Goal: Task Accomplishment & Management: Complete application form

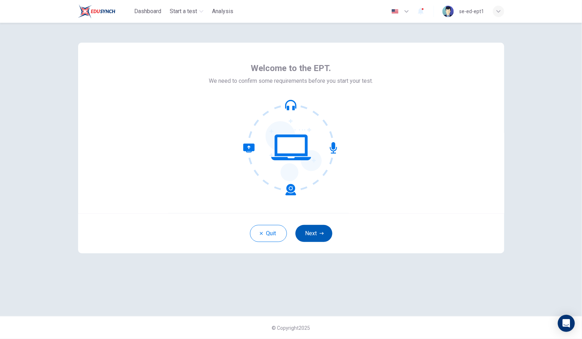
click at [311, 231] on button "Next" at bounding box center [313, 233] width 37 height 17
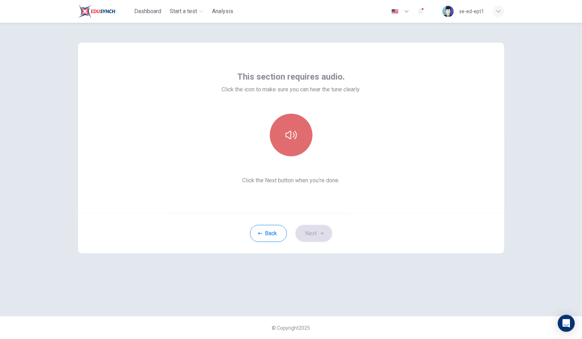
click at [297, 147] on button "button" at bounding box center [291, 135] width 43 height 43
click at [291, 147] on button "button" at bounding box center [291, 135] width 43 height 43
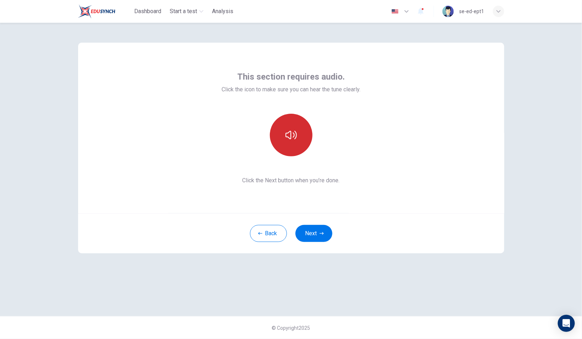
click at [296, 147] on button "button" at bounding box center [291, 135] width 43 height 43
click at [298, 148] on button "button" at bounding box center [291, 135] width 43 height 43
click at [313, 231] on button "Next" at bounding box center [313, 233] width 37 height 17
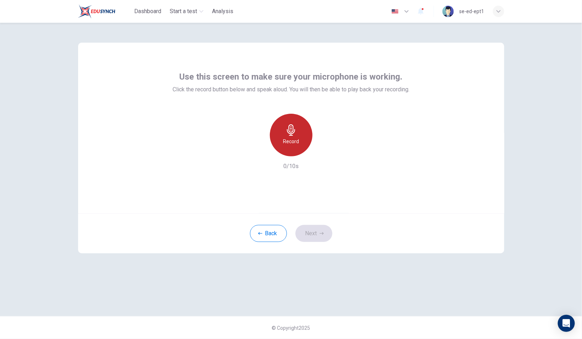
click at [302, 147] on div "Record" at bounding box center [291, 135] width 43 height 43
click at [302, 144] on div "Stop" at bounding box center [291, 135] width 43 height 43
click at [321, 150] on icon "button" at bounding box center [323, 150] width 7 height 7
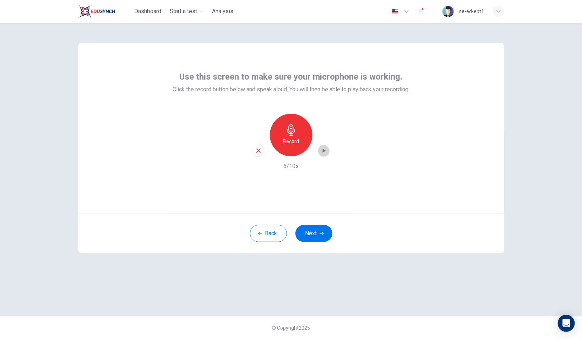
click at [323, 151] on icon "button" at bounding box center [323, 150] width 3 height 4
click at [297, 147] on div "Record" at bounding box center [291, 135] width 43 height 43
click at [295, 144] on h6 "Stop" at bounding box center [291, 141] width 11 height 9
click at [324, 150] on icon "button" at bounding box center [323, 150] width 3 height 4
click at [259, 152] on icon "button" at bounding box center [258, 150] width 6 height 6
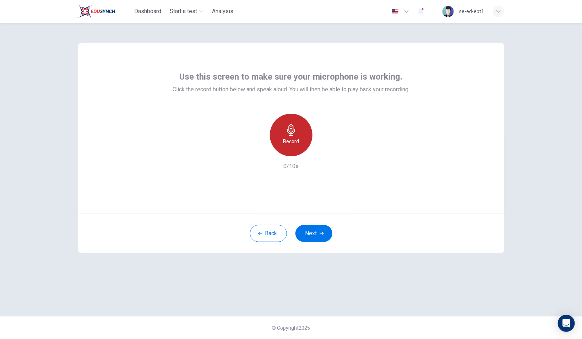
click at [291, 148] on div "Record" at bounding box center [291, 135] width 43 height 43
click at [299, 143] on div "Stop" at bounding box center [291, 135] width 43 height 43
click at [323, 151] on icon "button" at bounding box center [323, 150] width 3 height 4
click at [313, 234] on button "Next" at bounding box center [313, 233] width 37 height 17
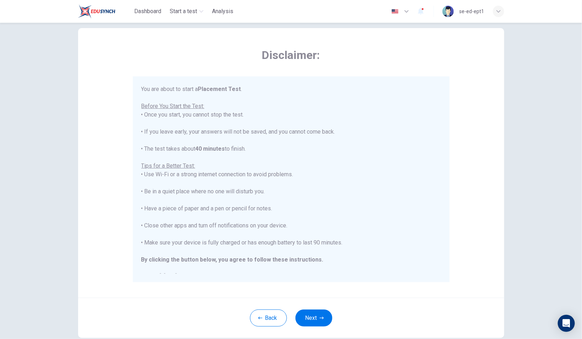
scroll to position [15, 0]
click at [319, 316] on icon "button" at bounding box center [321, 317] width 4 height 4
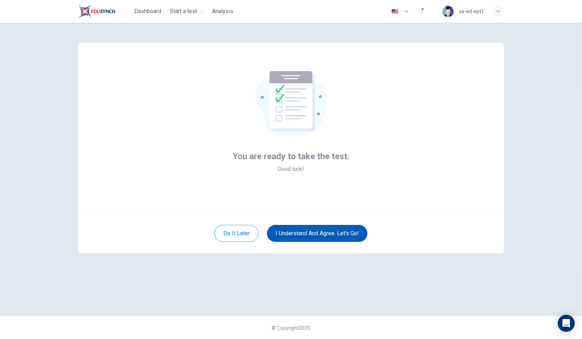
scroll to position [0, 0]
click at [340, 236] on button "I understand and agree. Let’s go!" at bounding box center [317, 233] width 100 height 17
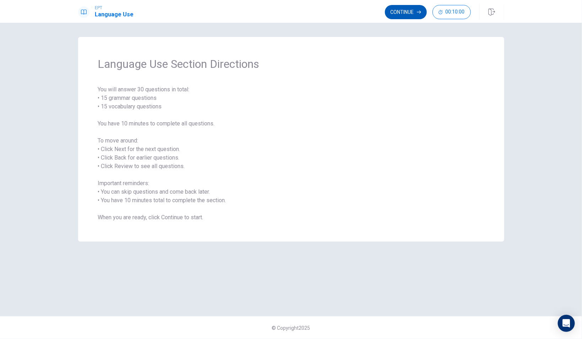
click at [402, 13] on button "Continue" at bounding box center [406, 12] width 42 height 14
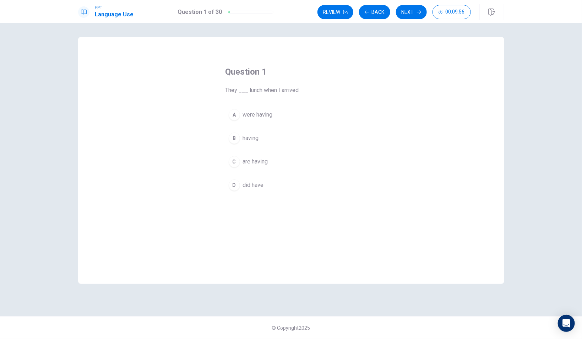
click at [234, 115] on div "A" at bounding box center [234, 114] width 11 height 11
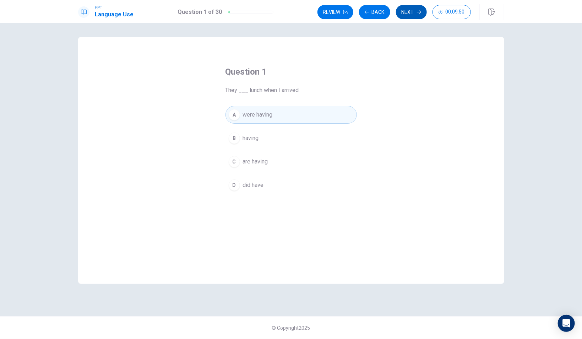
click at [409, 13] on button "Next" at bounding box center [411, 12] width 31 height 14
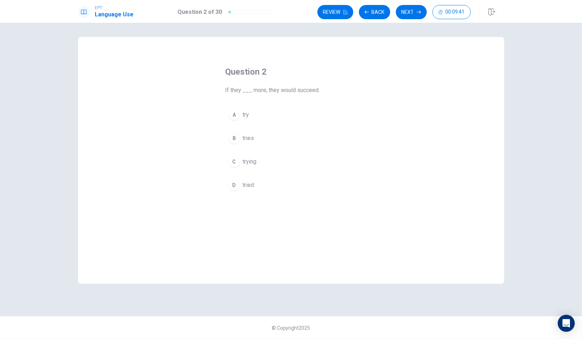
click at [238, 185] on div "D" at bounding box center [234, 184] width 11 height 11
click at [417, 13] on icon "button" at bounding box center [419, 12] width 4 height 4
click at [251, 139] on span "rang" at bounding box center [248, 138] width 11 height 9
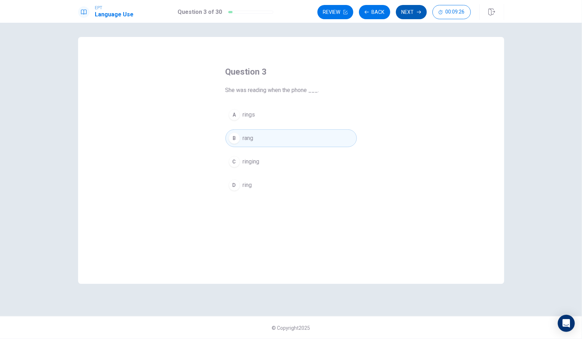
click at [417, 14] on icon "button" at bounding box center [419, 12] width 4 height 4
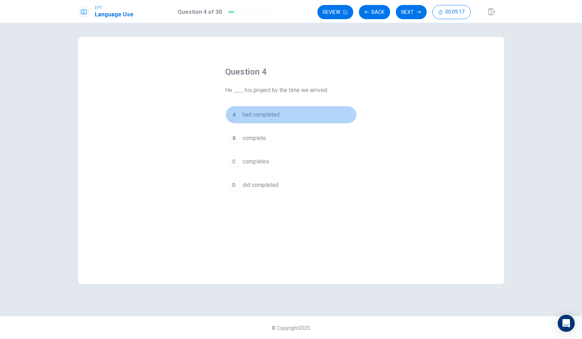
click at [286, 115] on button "A had completed" at bounding box center [290, 115] width 131 height 18
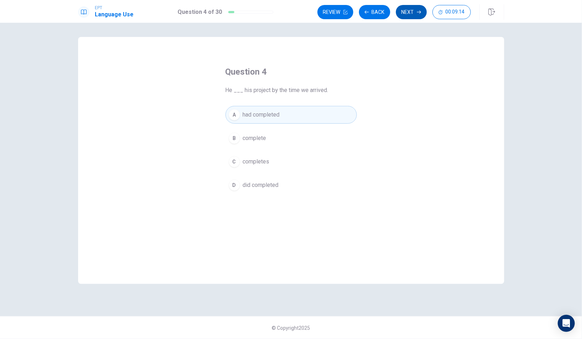
click at [409, 15] on button "Next" at bounding box center [411, 12] width 31 height 14
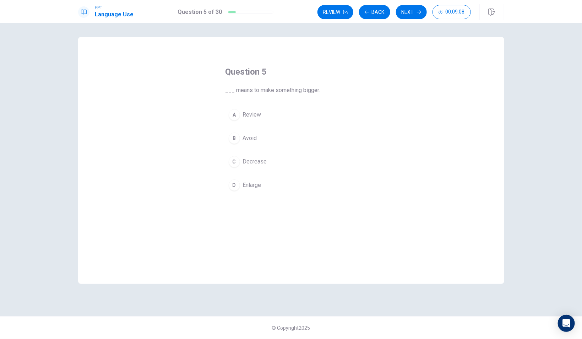
click at [263, 185] on button "D Enlarge" at bounding box center [290, 185] width 131 height 18
click at [405, 14] on button "Next" at bounding box center [411, 12] width 31 height 14
click at [263, 116] on button "A study" at bounding box center [290, 115] width 131 height 18
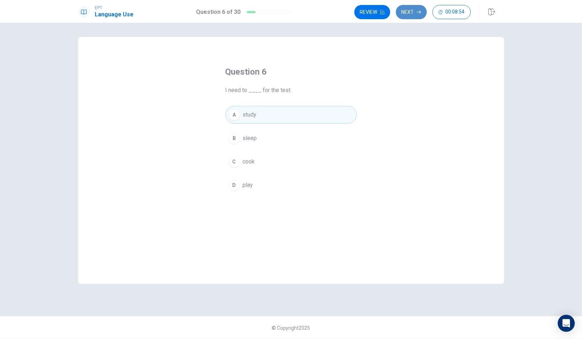
click at [413, 13] on button "Next" at bounding box center [411, 12] width 31 height 14
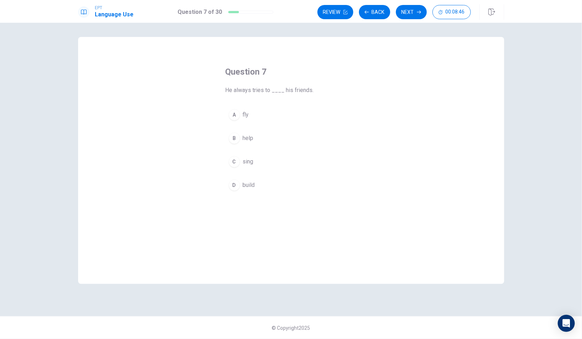
click at [257, 141] on button "B help" at bounding box center [290, 138] width 131 height 18
click at [401, 13] on button "Next" at bounding box center [411, 12] width 31 height 14
click at [272, 140] on button "B beautiful" at bounding box center [290, 138] width 131 height 18
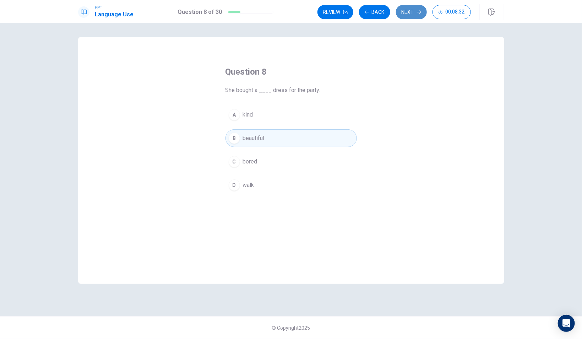
click at [412, 15] on button "Next" at bounding box center [411, 12] width 31 height 14
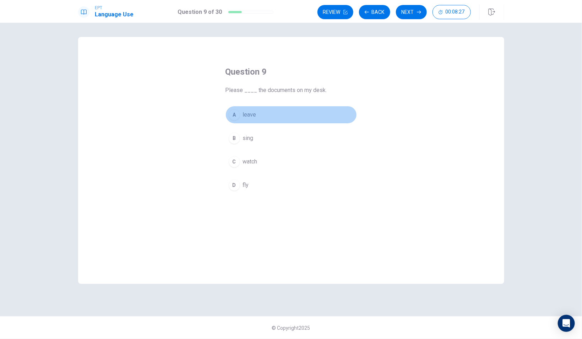
click at [266, 116] on button "A leave" at bounding box center [290, 115] width 131 height 18
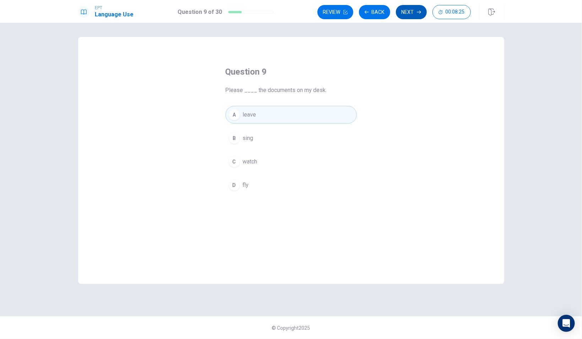
click at [408, 13] on button "Next" at bounding box center [411, 12] width 31 height 14
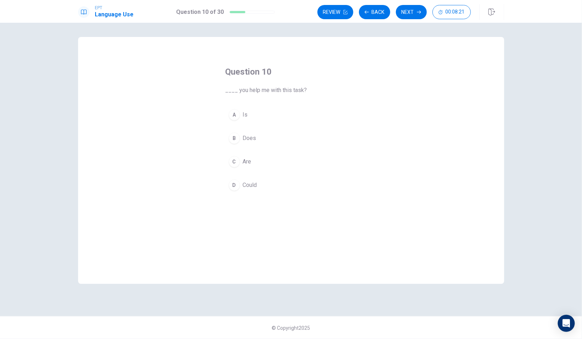
click at [262, 187] on button "D Could" at bounding box center [290, 185] width 131 height 18
click at [407, 14] on button "Next" at bounding box center [411, 12] width 31 height 14
click at [271, 186] on button "D was sent" at bounding box center [290, 185] width 131 height 18
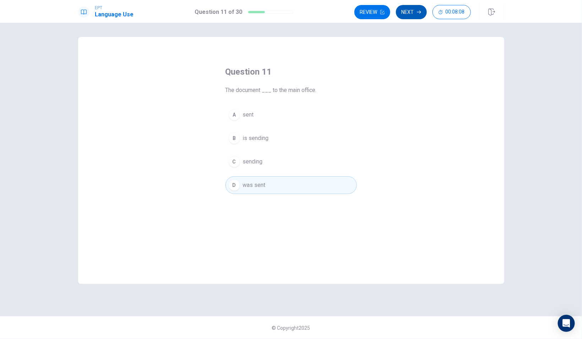
click at [405, 16] on button "Next" at bounding box center [411, 12] width 31 height 14
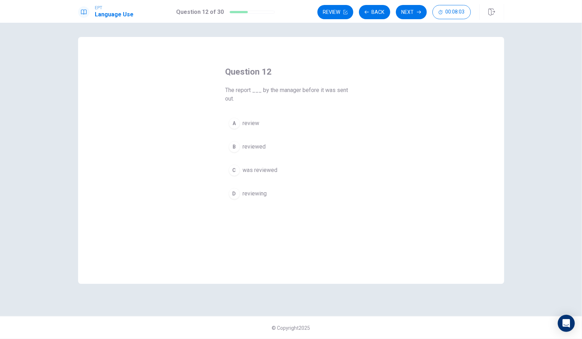
click at [280, 168] on button "C was reviewed" at bounding box center [290, 170] width 131 height 18
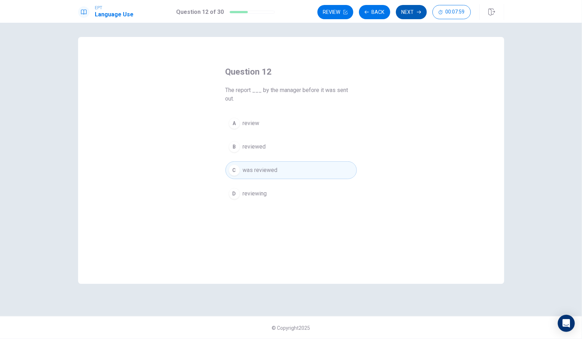
click at [407, 12] on button "Next" at bounding box center [411, 12] width 31 height 14
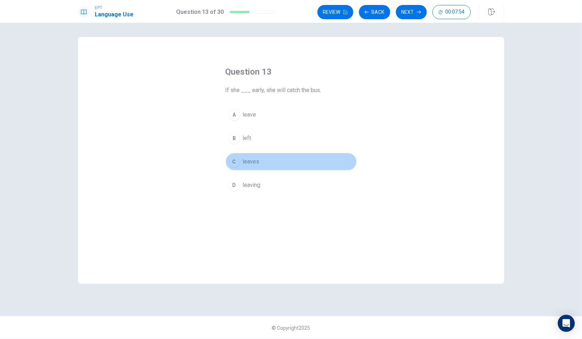
click at [265, 160] on button "C leaves" at bounding box center [290, 162] width 131 height 18
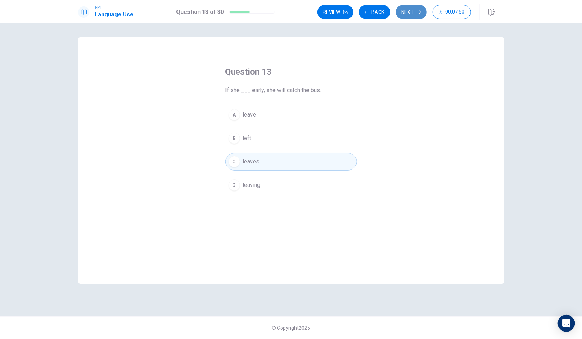
click at [413, 16] on button "Next" at bounding box center [411, 12] width 31 height 14
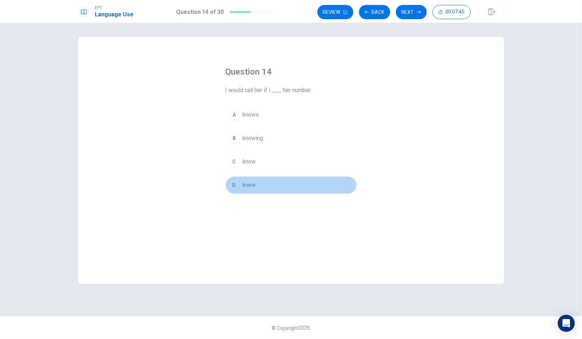
click at [259, 186] on button "D knew" at bounding box center [290, 185] width 131 height 18
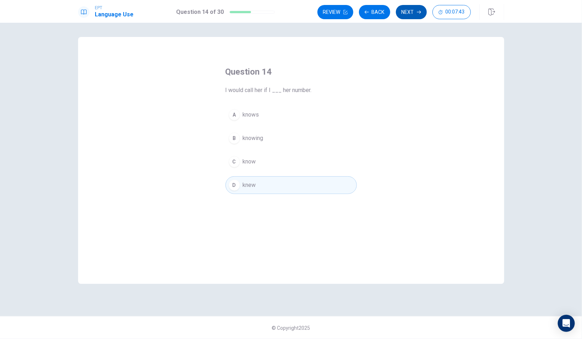
click at [406, 15] on button "Next" at bounding box center [411, 12] width 31 height 14
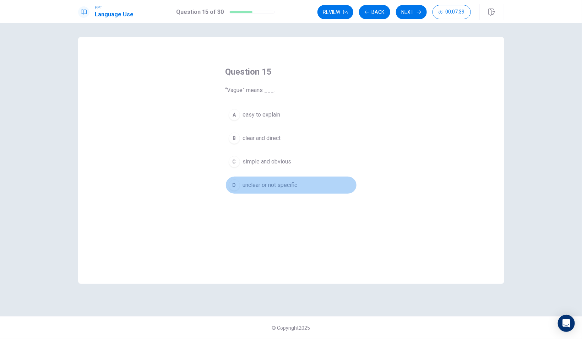
click at [301, 189] on button "D unclear or not specific" at bounding box center [290, 185] width 131 height 18
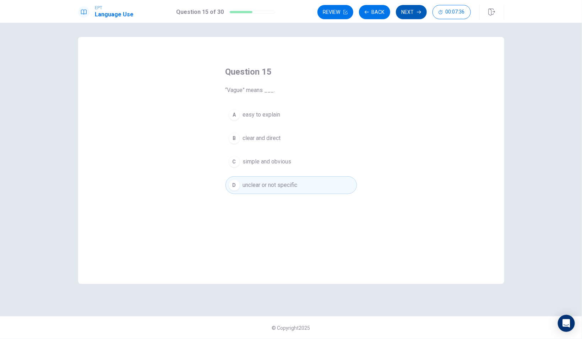
click at [405, 15] on button "Next" at bounding box center [411, 12] width 31 height 14
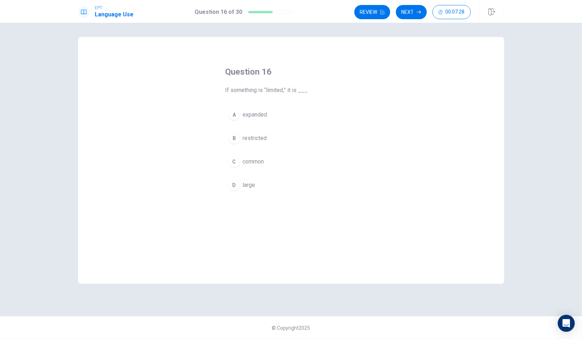
click at [275, 138] on button "B restricted" at bounding box center [290, 138] width 131 height 18
click at [409, 14] on button "Next" at bounding box center [411, 12] width 31 height 14
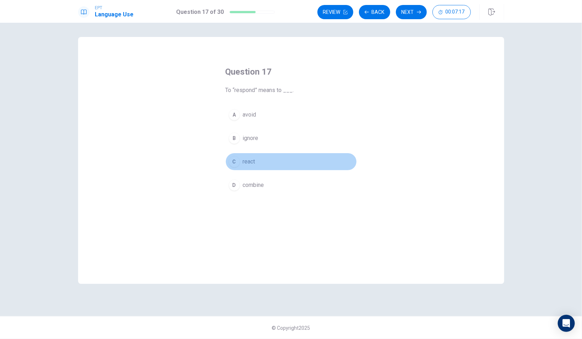
click at [262, 160] on button "C react" at bounding box center [290, 162] width 131 height 18
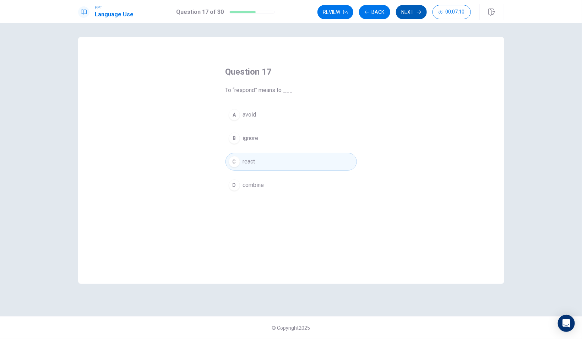
click at [411, 16] on button "Next" at bounding box center [411, 12] width 31 height 14
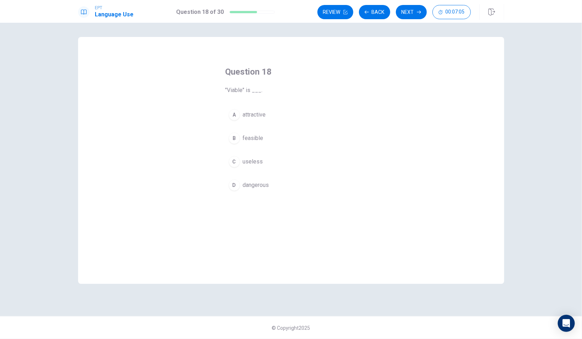
click at [270, 137] on button "B feasible" at bounding box center [290, 138] width 131 height 18
click at [410, 16] on button "Next" at bounding box center [411, 12] width 31 height 14
click at [301, 188] on button "D a general agreement" at bounding box center [290, 185] width 131 height 18
click at [408, 17] on button "Next" at bounding box center [411, 12] width 31 height 14
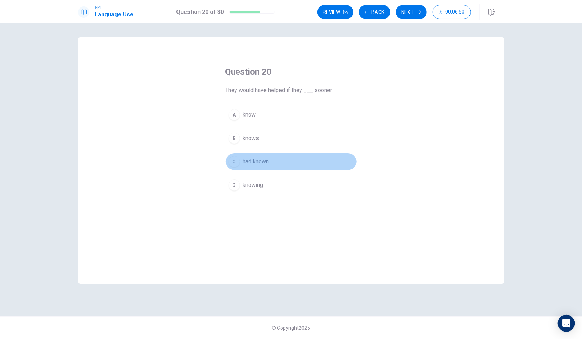
click at [280, 161] on button "C had known" at bounding box center [290, 162] width 131 height 18
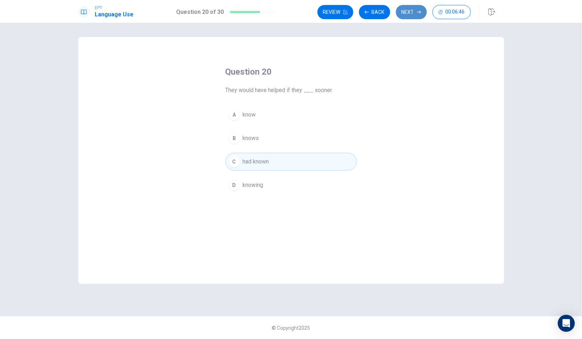
click at [411, 16] on button "Next" at bounding box center [411, 12] width 31 height 14
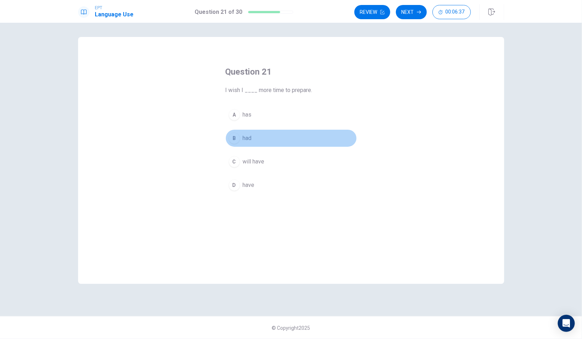
click at [251, 137] on span "had" at bounding box center [247, 138] width 9 height 9
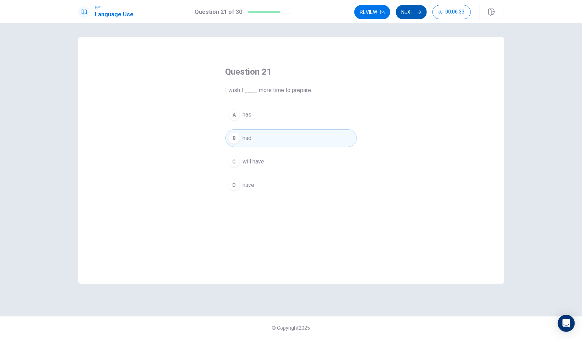
click at [412, 16] on button "Next" at bounding box center [411, 12] width 31 height 14
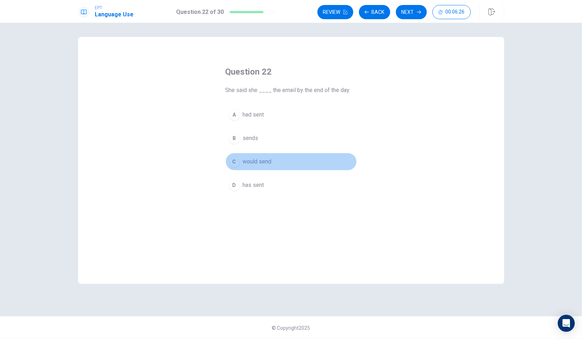
click at [289, 161] on button "C would send" at bounding box center [290, 162] width 131 height 18
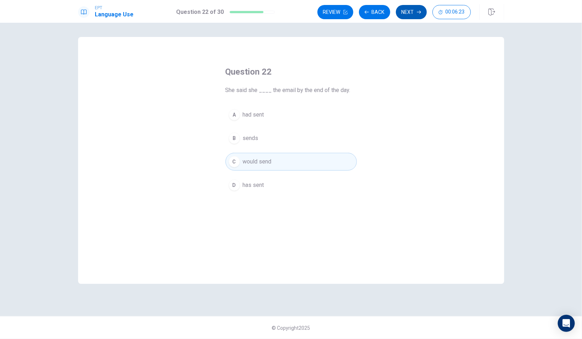
click at [409, 16] on button "Next" at bounding box center [411, 12] width 31 height 14
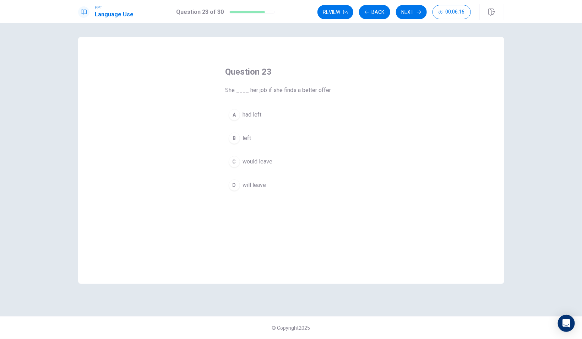
click at [273, 185] on button "D will leave" at bounding box center [290, 185] width 131 height 18
click at [415, 15] on button "Next" at bounding box center [411, 12] width 31 height 14
click at [281, 140] on button "B were studying" at bounding box center [290, 138] width 131 height 18
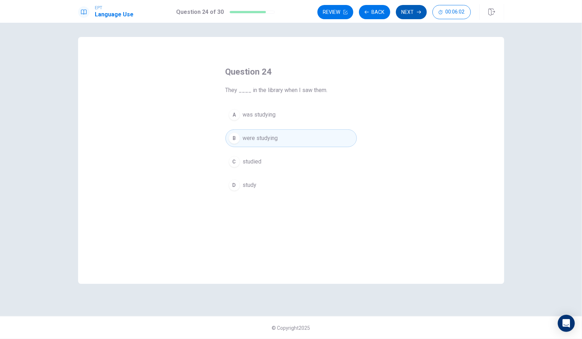
click at [411, 15] on button "Next" at bounding box center [411, 12] width 31 height 14
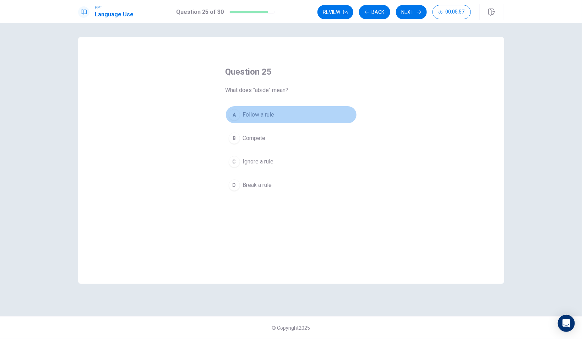
click at [267, 115] on span "Follow a rule" at bounding box center [259, 114] width 32 height 9
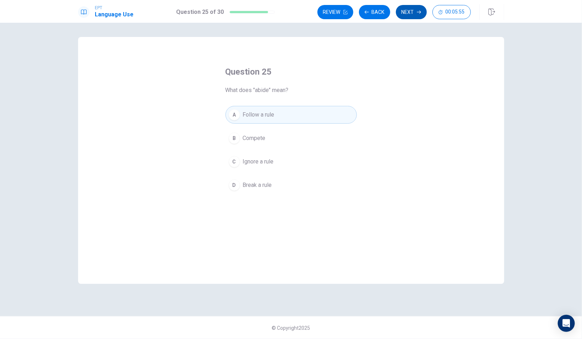
click at [412, 16] on button "Next" at bounding box center [411, 12] width 31 height 14
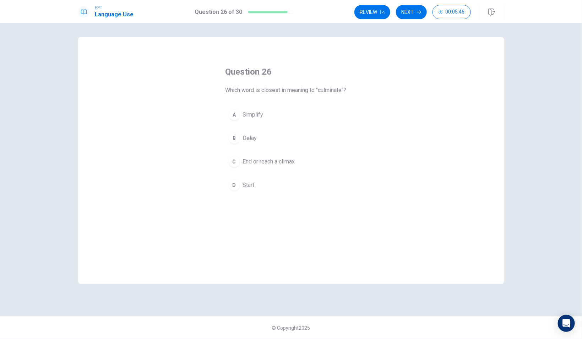
click at [305, 164] on button "C End or reach a climax" at bounding box center [290, 162] width 131 height 18
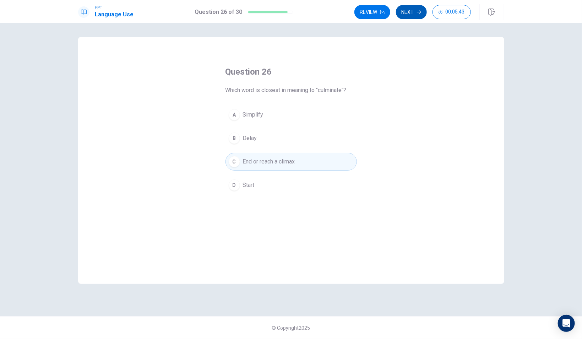
click at [411, 15] on button "Next" at bounding box center [411, 12] width 31 height 14
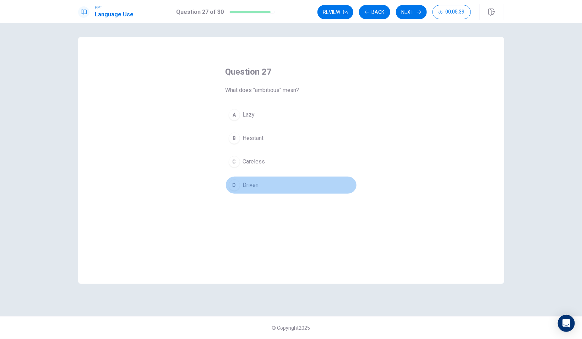
click at [261, 186] on button "D Driven" at bounding box center [290, 185] width 131 height 18
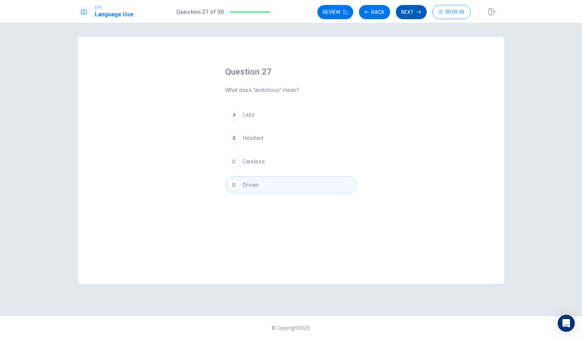
click at [417, 14] on icon "button" at bounding box center [419, 12] width 4 height 4
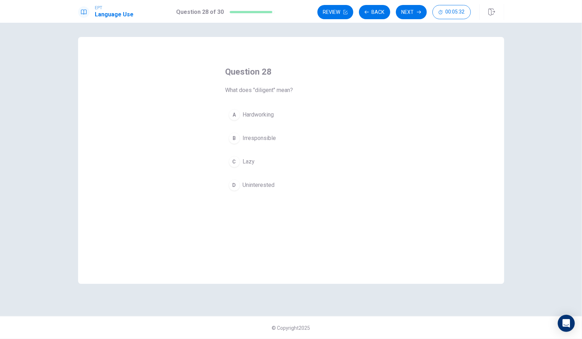
click at [282, 117] on button "A Hardworking" at bounding box center [290, 115] width 131 height 18
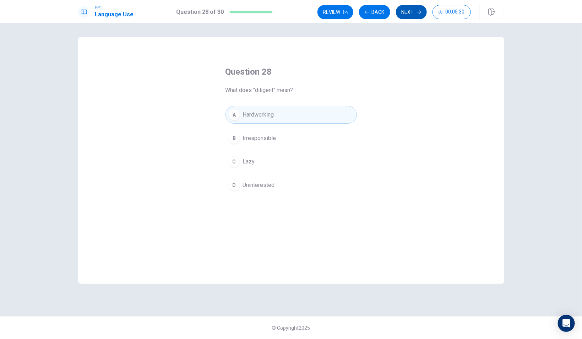
click at [399, 15] on button "Next" at bounding box center [411, 12] width 31 height 14
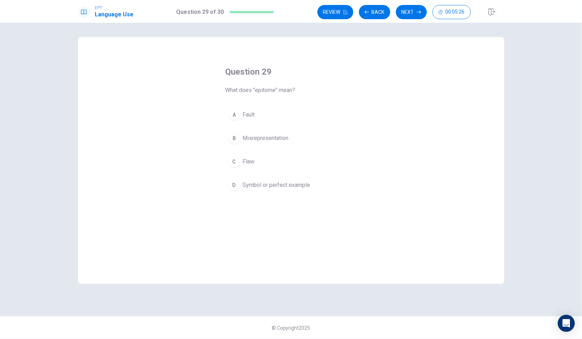
click at [311, 184] on button "D Symbol or perfect example" at bounding box center [290, 185] width 131 height 18
click at [407, 12] on button "Next" at bounding box center [411, 12] width 31 height 14
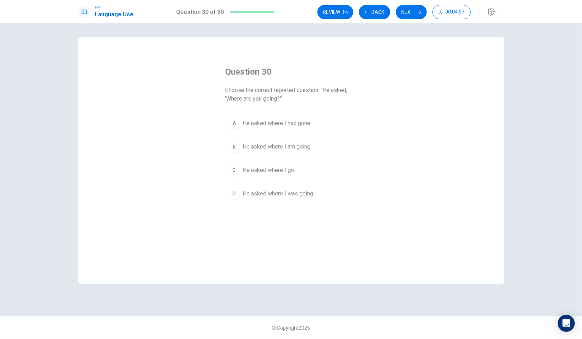
click at [281, 198] on button "D He asked where I was going." at bounding box center [290, 194] width 131 height 18
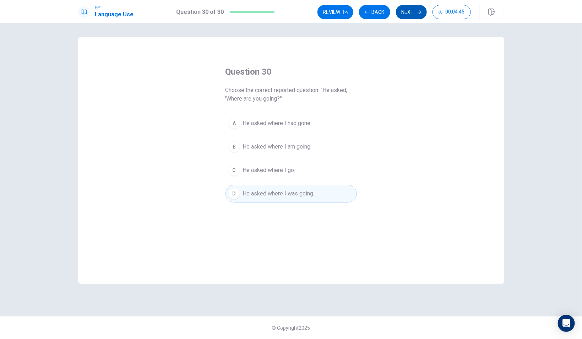
click at [405, 13] on button "Next" at bounding box center [411, 12] width 31 height 14
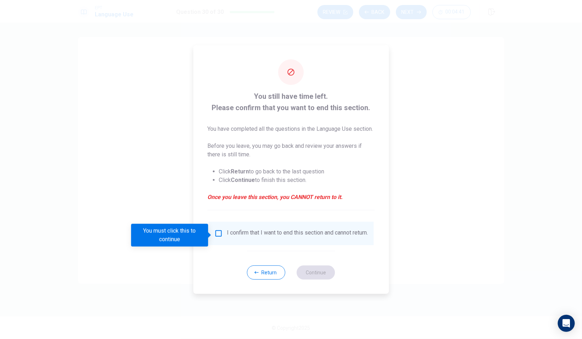
drag, startPoint x: 217, startPoint y: 233, endPoint x: 242, endPoint y: 247, distance: 29.2
click at [217, 233] on input "You must click this to continue" at bounding box center [218, 233] width 9 height 9
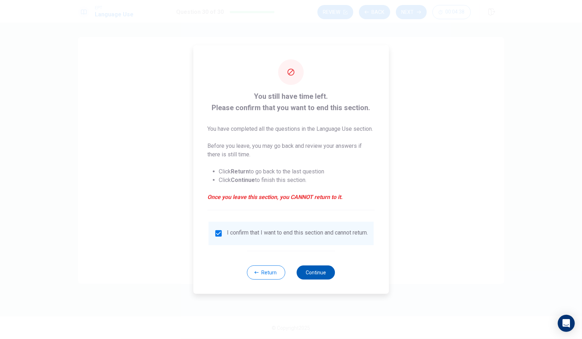
click at [318, 279] on button "Continue" at bounding box center [316, 272] width 38 height 14
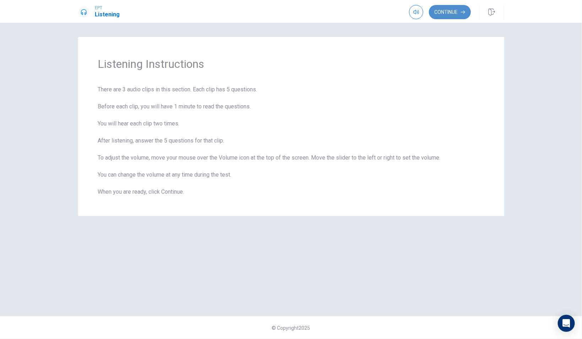
click at [459, 16] on button "Continue" at bounding box center [450, 12] width 42 height 14
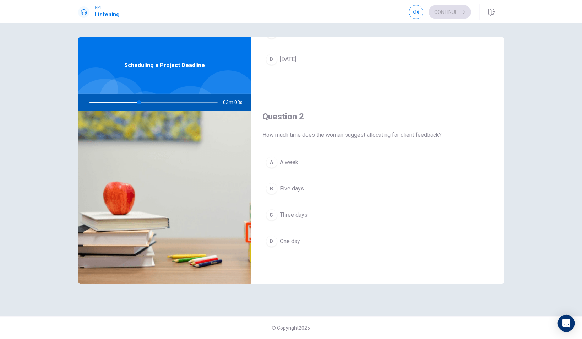
scroll to position [123, 0]
click at [300, 216] on span "Three days" at bounding box center [294, 213] width 28 height 9
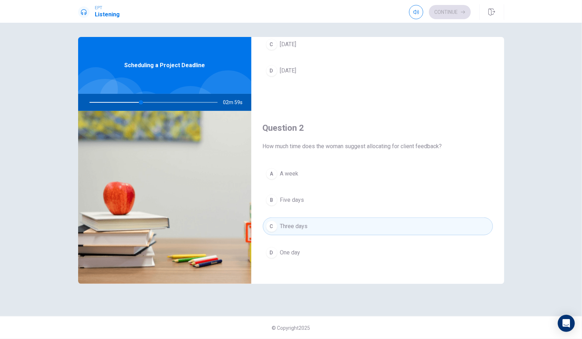
scroll to position [0, 0]
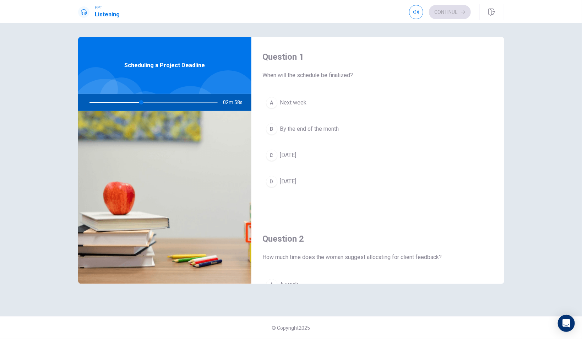
click at [296, 156] on span "[DATE]" at bounding box center [288, 155] width 16 height 9
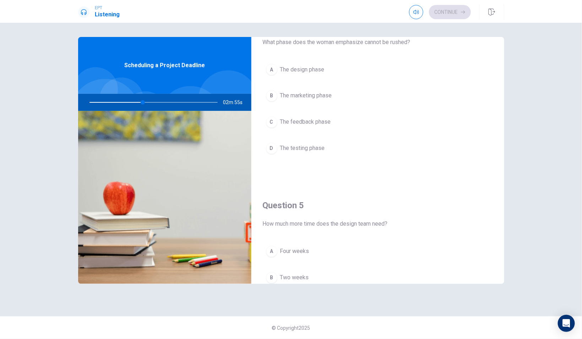
scroll to position [579, 0]
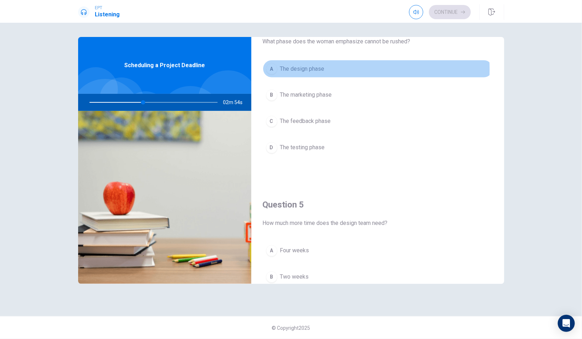
click at [317, 68] on span "The design phase" at bounding box center [302, 69] width 44 height 9
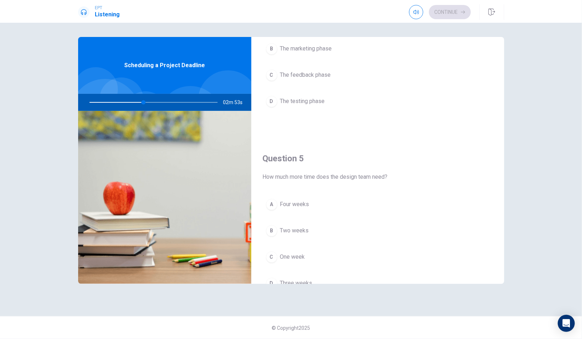
scroll to position [660, 0]
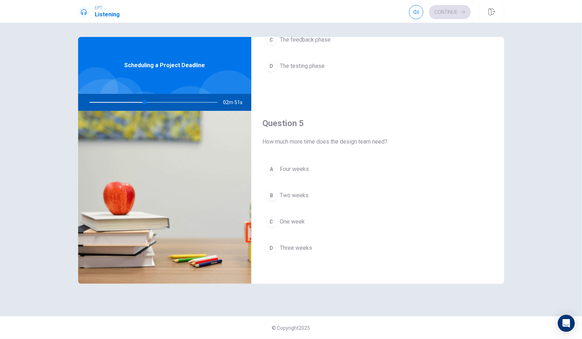
click at [305, 247] on span "Three weeks" at bounding box center [296, 248] width 32 height 9
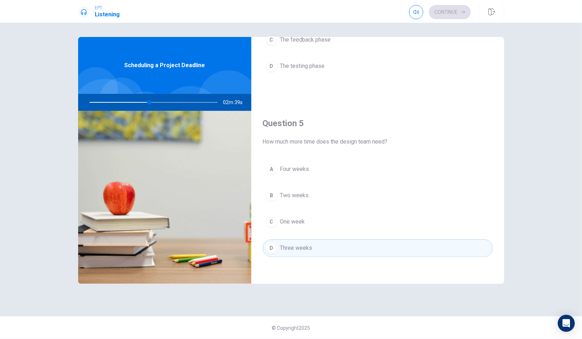
click at [292, 198] on span "Two weeks" at bounding box center [294, 195] width 29 height 9
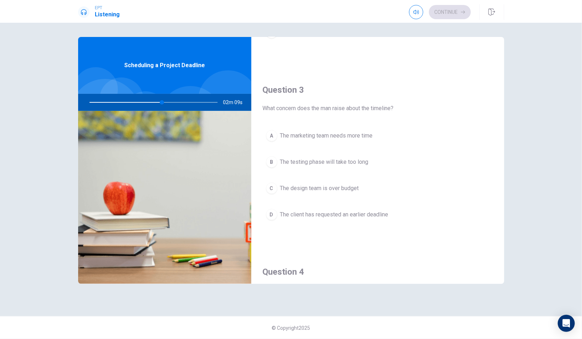
scroll to position [330, 0]
click at [380, 136] on button "A The marketing team needs more time" at bounding box center [378, 136] width 230 height 18
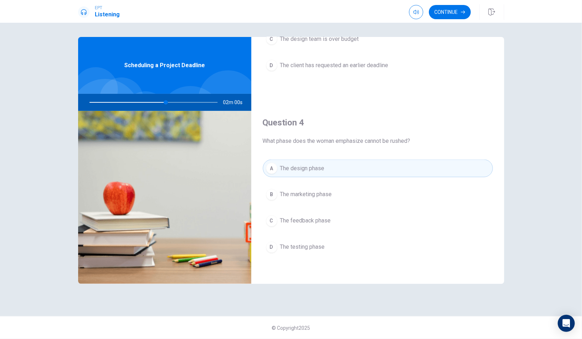
scroll to position [660, 0]
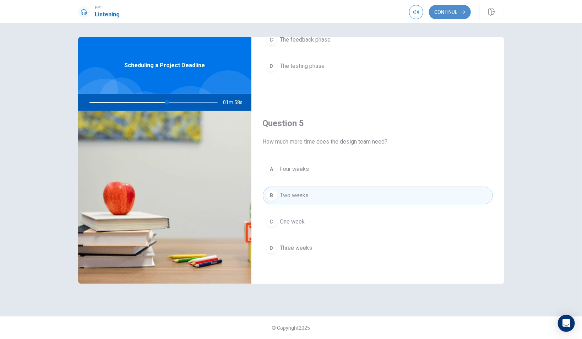
click at [452, 10] on button "Continue" at bounding box center [450, 12] width 42 height 14
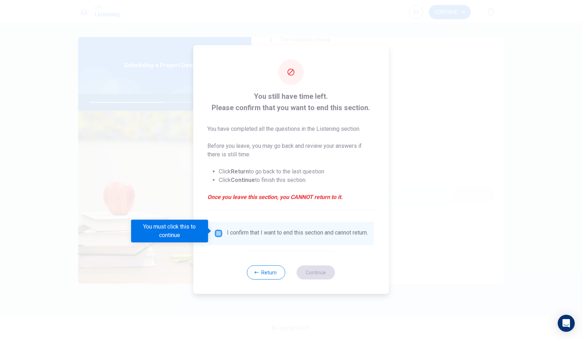
click at [215, 231] on input "You must click this to continue" at bounding box center [218, 233] width 9 height 9
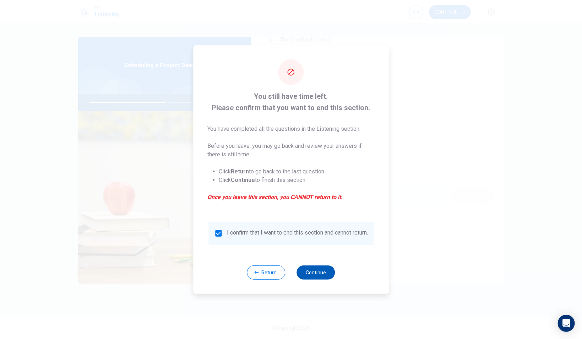
click at [314, 273] on button "Continue" at bounding box center [316, 272] width 38 height 14
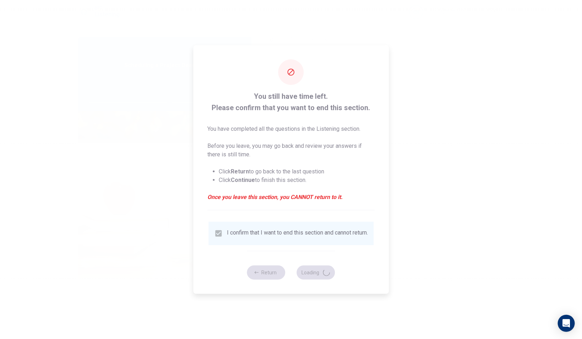
type input "63"
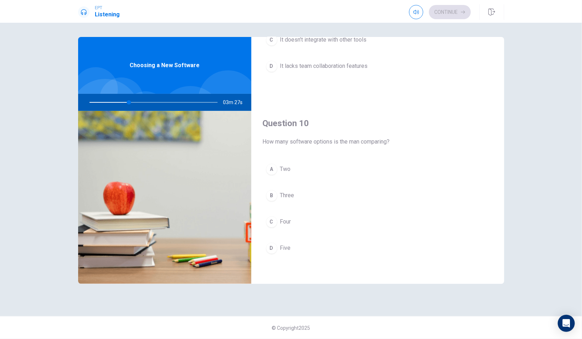
click at [304, 195] on button "B Three" at bounding box center [378, 196] width 230 height 18
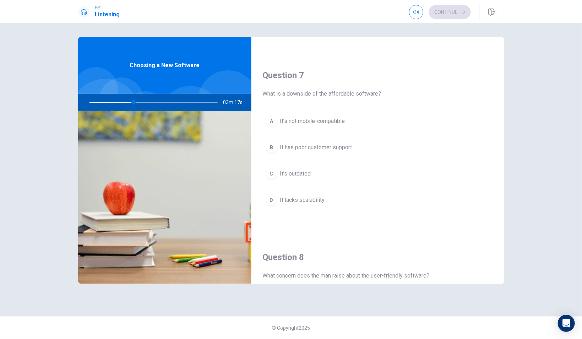
scroll to position [164, 0]
click at [308, 171] on span "It’s outdated" at bounding box center [295, 173] width 31 height 9
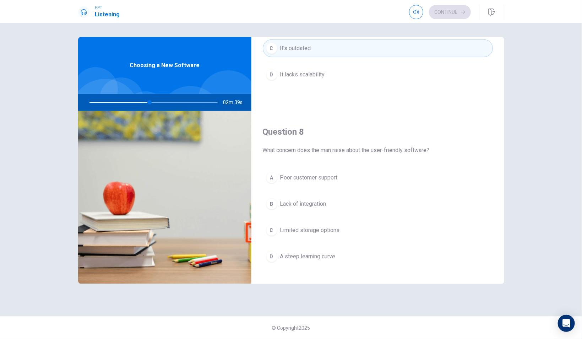
scroll to position [289, 0]
click at [325, 175] on span "Poor customer support" at bounding box center [309, 177] width 58 height 9
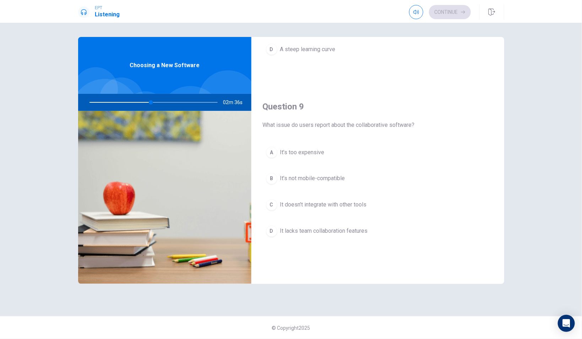
scroll to position [496, 0]
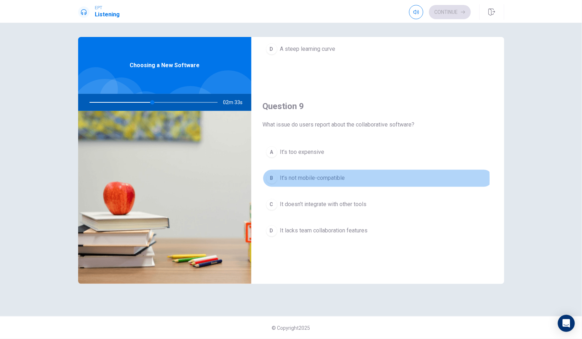
click at [303, 177] on span "It’s not mobile-compatible" at bounding box center [312, 178] width 65 height 9
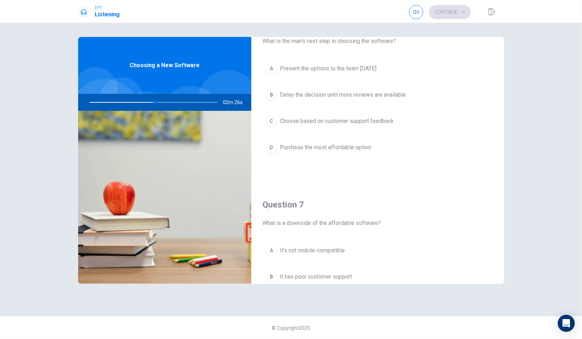
scroll to position [0, 0]
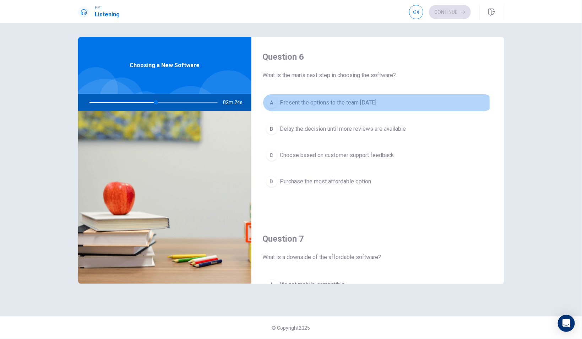
click at [313, 103] on span "Present the options to the team [DATE]" at bounding box center [328, 102] width 97 height 9
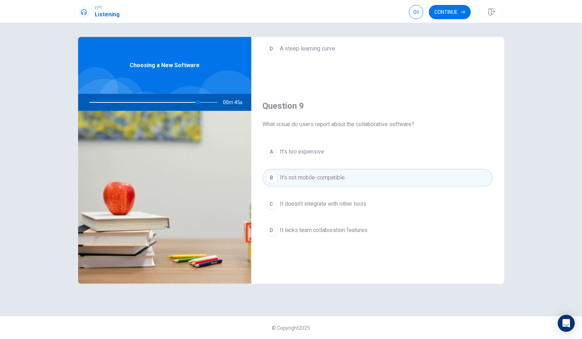
scroll to position [496, 0]
click at [458, 14] on button "Continue" at bounding box center [450, 12] width 42 height 14
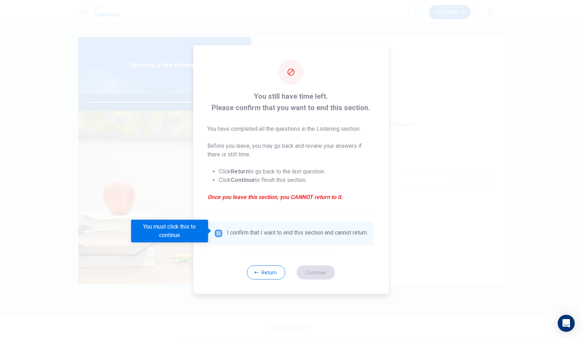
click at [219, 231] on input "You must click this to continue" at bounding box center [218, 233] width 9 height 9
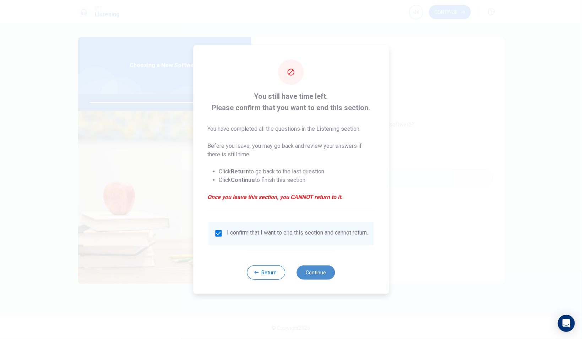
click at [307, 273] on button "Continue" at bounding box center [316, 272] width 38 height 14
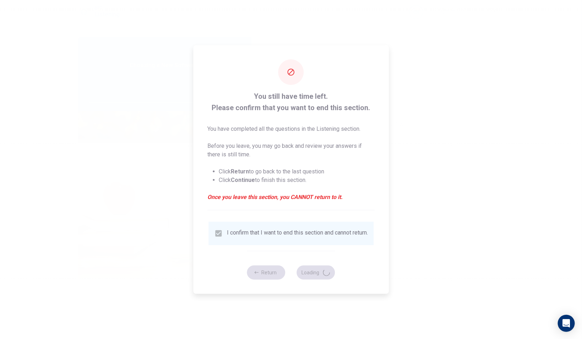
type input "89"
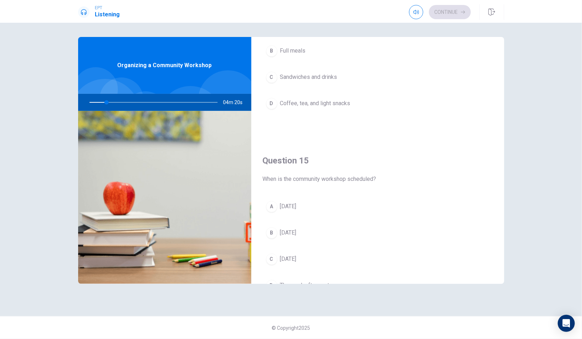
scroll to position [660, 0]
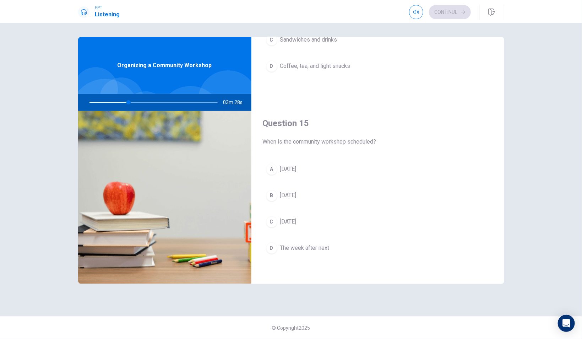
click at [296, 222] on span "[DATE]" at bounding box center [288, 222] width 16 height 9
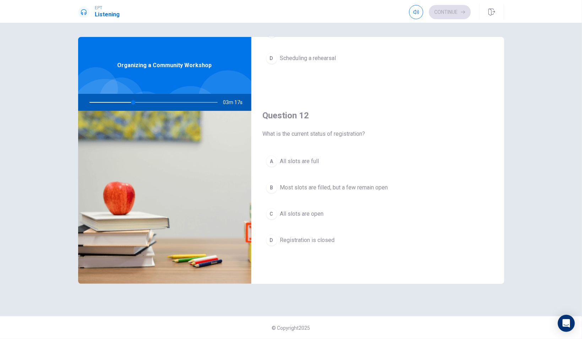
scroll to position [123, 0]
click at [314, 189] on span "Most slots are filled, but a few remain open" at bounding box center [334, 188] width 108 height 9
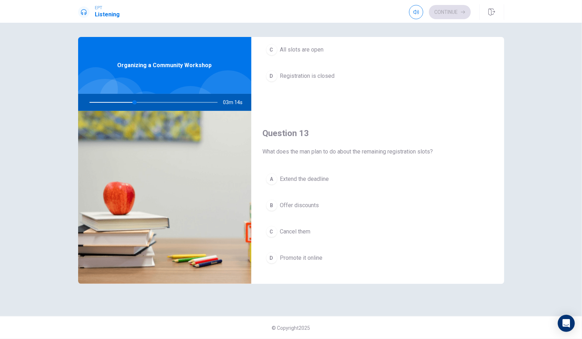
scroll to position [288, 0]
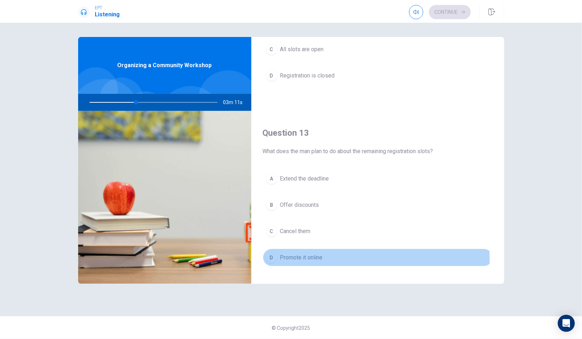
click at [303, 257] on span "Promote it online" at bounding box center [301, 257] width 43 height 9
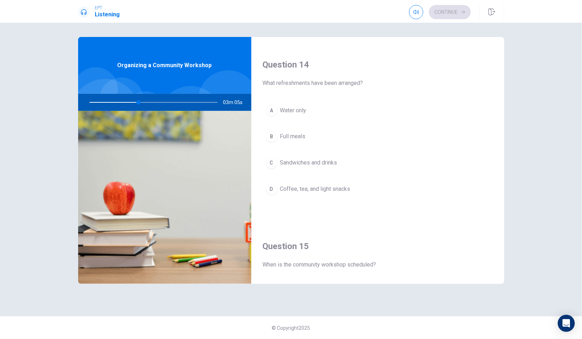
scroll to position [537, 0]
click at [323, 189] on span "Coffee, tea, and light snacks" at bounding box center [315, 189] width 70 height 9
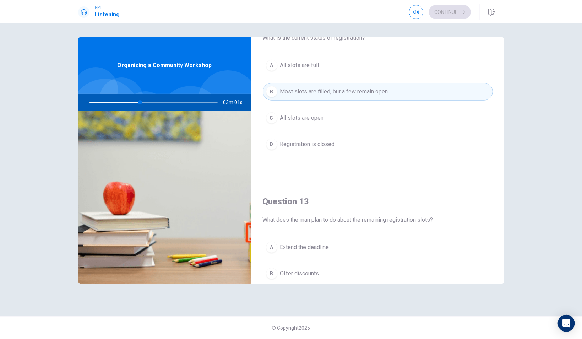
scroll to position [0, 0]
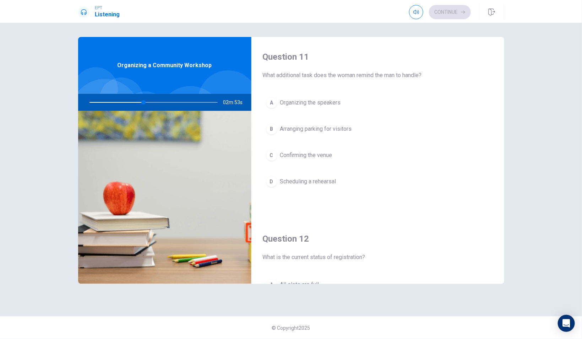
click at [313, 131] on span "Arranging parking for visitors" at bounding box center [316, 129] width 72 height 9
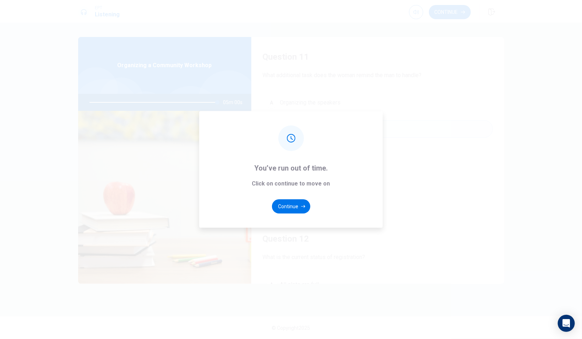
type input "0"
click at [300, 208] on button "Continue" at bounding box center [291, 206] width 38 height 14
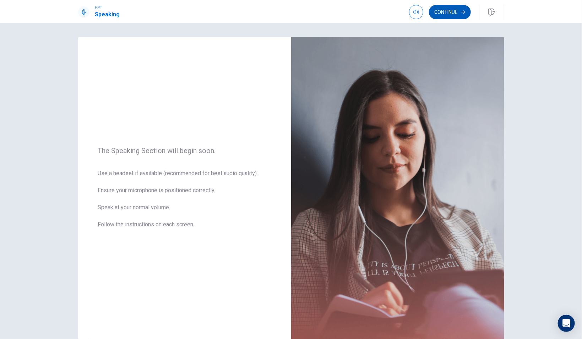
click at [452, 14] on button "Continue" at bounding box center [450, 12] width 42 height 14
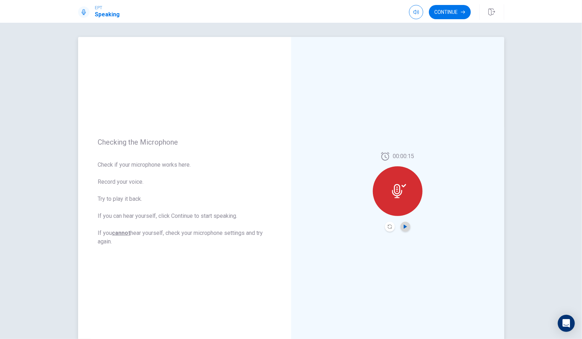
click at [405, 227] on icon "Play Audio" at bounding box center [405, 226] width 3 height 4
click at [447, 13] on button "Continue" at bounding box center [450, 12] width 42 height 14
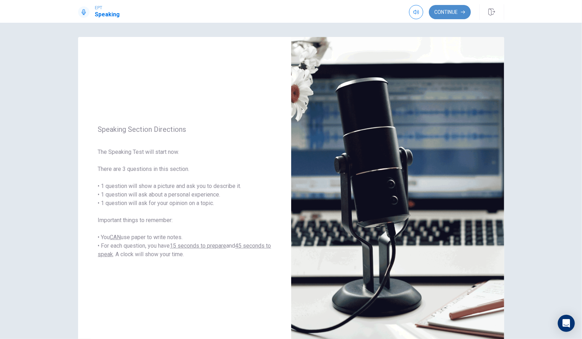
click at [457, 14] on button "Continue" at bounding box center [450, 12] width 42 height 14
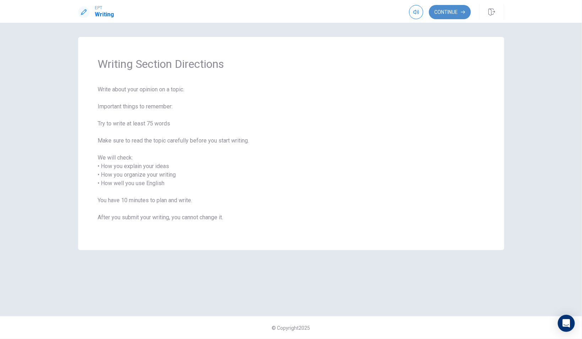
click at [449, 15] on button "Continue" at bounding box center [450, 12] width 42 height 14
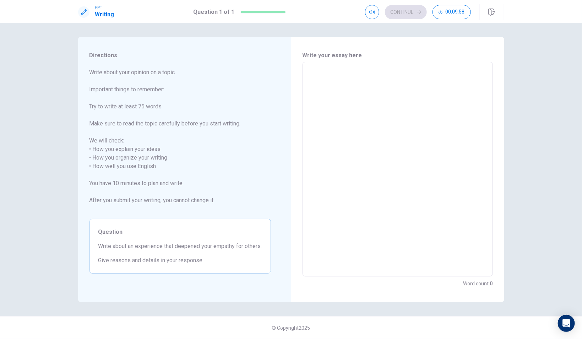
click at [445, 139] on textarea at bounding box center [397, 169] width 180 height 203
type textarea "T"
type textarea "x"
type textarea "Th"
type textarea "x"
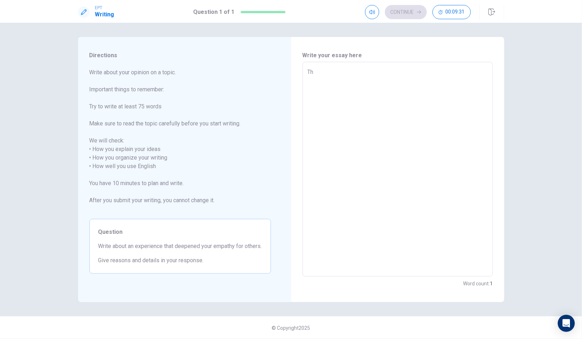
type textarea "Thr"
type textarea "x"
type textarea "Thro"
type textarea "x"
type textarea "Throu"
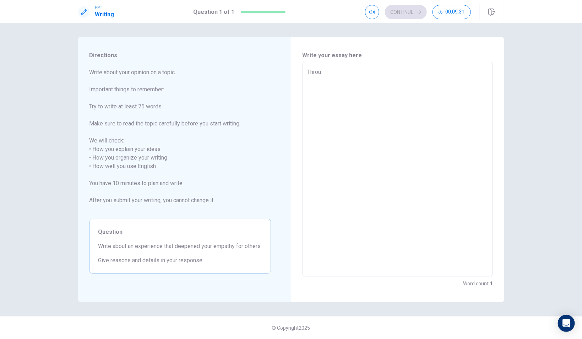
type textarea "x"
type textarea "Throug"
type textarea "x"
type textarea "Through"
type textarea "x"
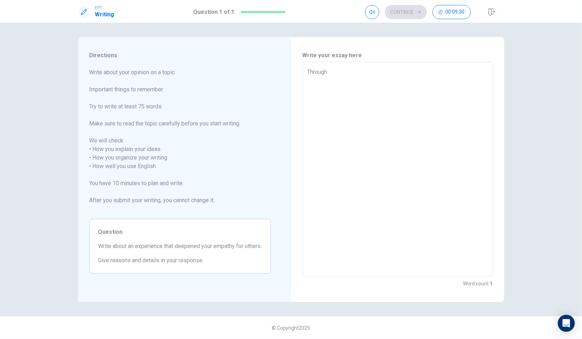
type textarea "Througho"
type textarea "x"
type textarea "Throughou"
type textarea "x"
type textarea "Throughout"
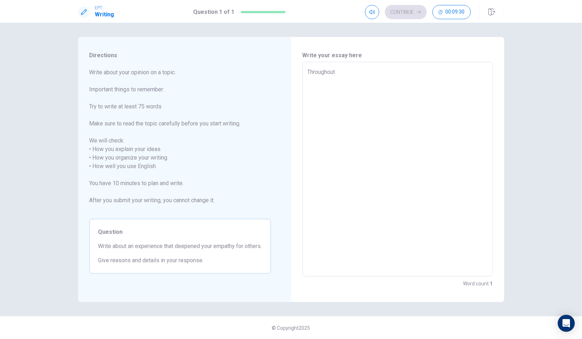
type textarea "x"
type textarea "Throughout"
type textarea "x"
type textarea "Throughout m"
type textarea "x"
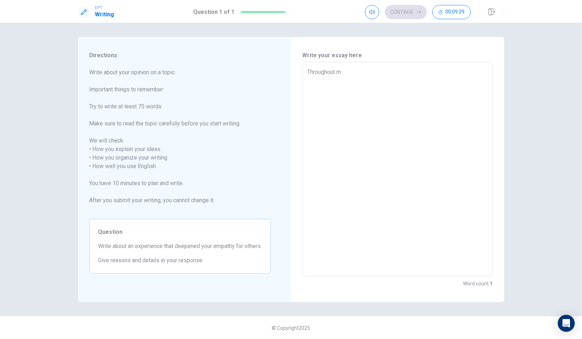
type textarea "Throughout my"
type textarea "x"
type textarea "Throughout my"
type textarea "x"
type textarea "Throughout my c"
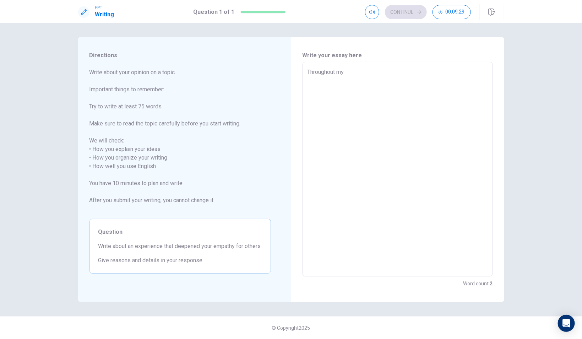
type textarea "x"
type textarea "Throughout my ca"
type textarea "x"
type textarea "Throughout my car"
type textarea "x"
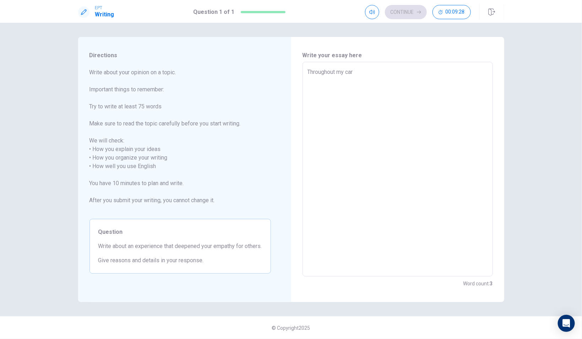
type textarea "Throughout my care"
type textarea "x"
type textarea "Throughout my caree"
type textarea "x"
type textarea "Throughout my career"
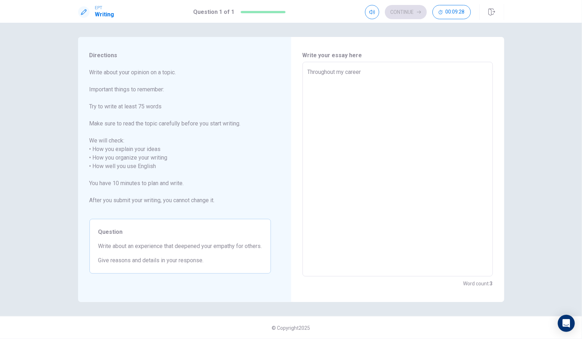
type textarea "x"
type textarea "Throughout my career,"
type textarea "x"
type textarea "Throughout my career,"
type textarea "x"
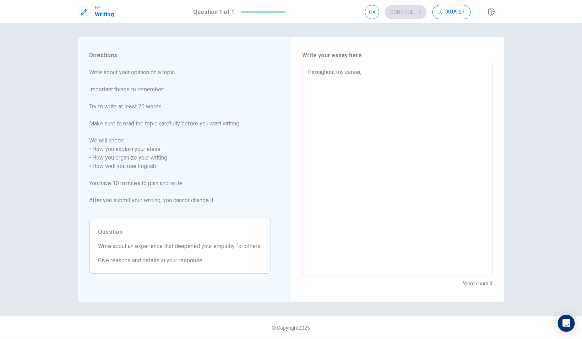
type textarea "Throughout my career, I"
type textarea "x"
type textarea "Throughout my career, I"
type textarea "x"
type textarea "Throughout my career, I h"
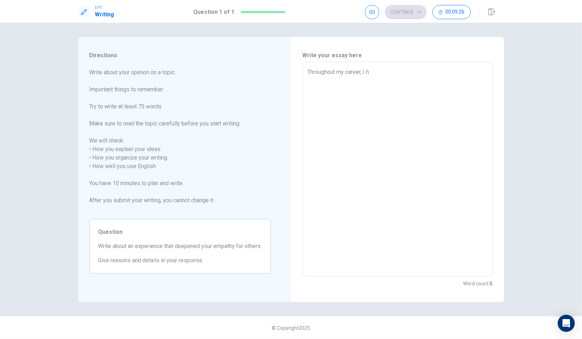
type textarea "x"
type textarea "Throughout my career, I ha"
type textarea "x"
type textarea "Throughout my career, I hav"
type textarea "x"
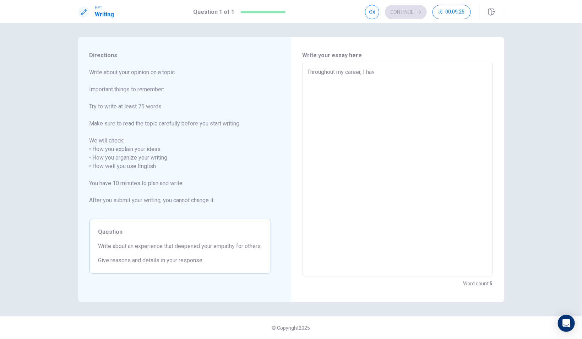
type textarea "Throughout my career, I have"
type textarea "x"
type textarea "Throughout my career, I have"
type textarea "x"
type textarea "Throughout my career, I have h"
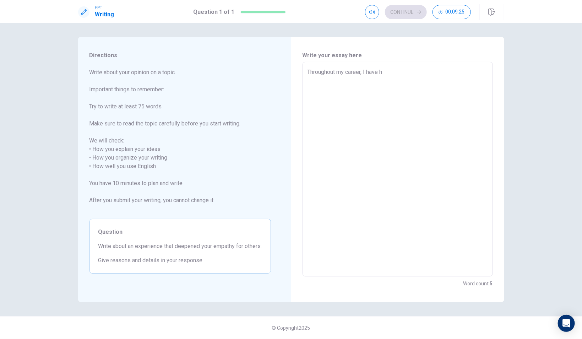
type textarea "x"
type textarea "Throughout my career, I have ha"
type textarea "x"
type textarea "Throughout my career, I have had"
type textarea "x"
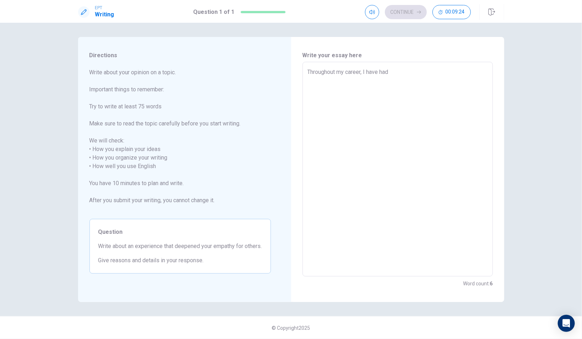
type textarea "Throughout my career, I have had"
type textarea "x"
type textarea "Throughout my career, I have had m"
type textarea "x"
type textarea "Throughout my career, I have had ma"
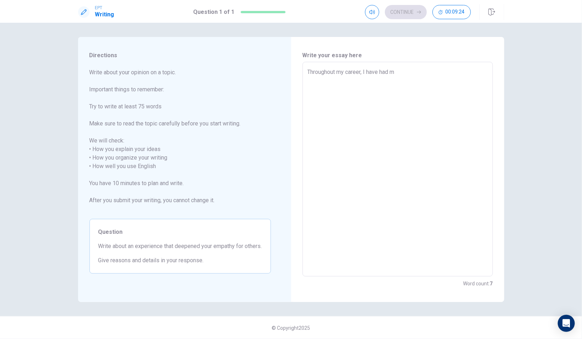
type textarea "x"
type textarea "Throughout my career, I have had man"
type textarea "x"
type textarea "Throughout my career, I have had many"
type textarea "x"
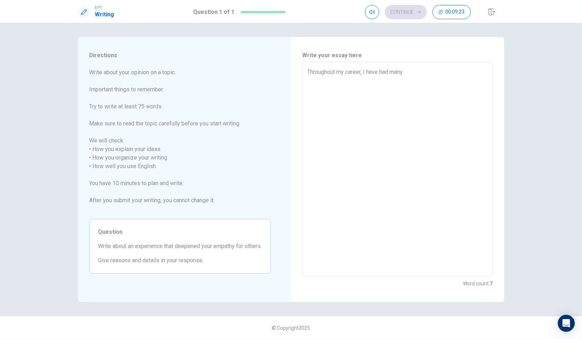
type textarea "Throughout my career, I have had many"
type textarea "x"
type textarea "Throughout my career, I have had many o"
type textarea "x"
type textarea "Throughout my career, I have had many op"
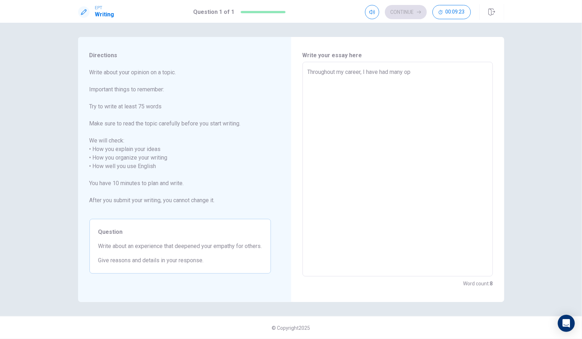
type textarea "x"
type textarea "Throughout my career, I have had many opp"
type textarea "x"
type textarea "Throughout my career, I have had many oppo"
type textarea "x"
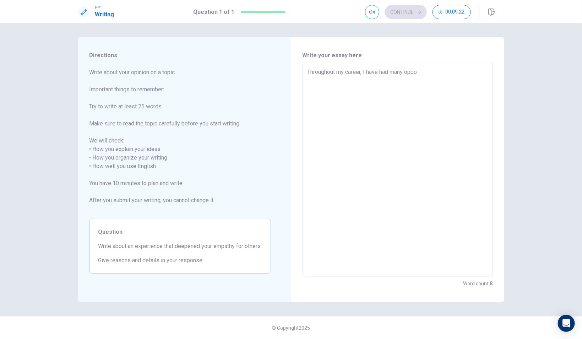
type textarea "Throughout my career, I have had many oppor"
type textarea "x"
type textarea "Throughout my career, I have had many opport"
type textarea "x"
type textarea "Throughout my career, I have had many opportu"
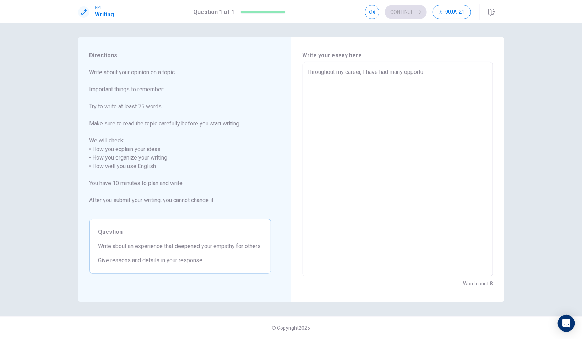
type textarea "x"
type textarea "Throughout my career, I have had many opportun"
type textarea "x"
type textarea "Throughout my career, I have had many opportuni"
type textarea "x"
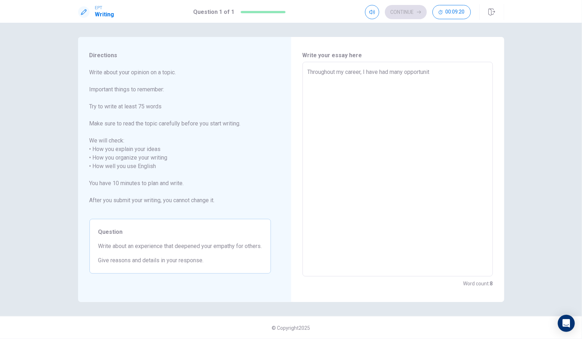
type textarea "Throughout my career, I have had many opportuniti"
type textarea "x"
type textarea "Throughout my career, I have had many opportunitie"
type textarea "x"
type textarea "Throughout my career, I have had many opportunities"
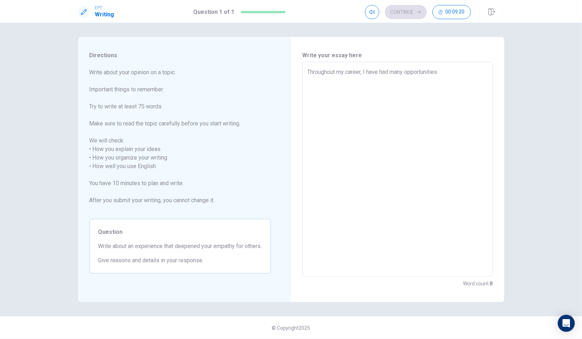
type textarea "x"
type textarea "Throughout my career, I have had many opportunities"
type textarea "x"
type textarea "Throughout my career, I have had many opportunities t"
type textarea "x"
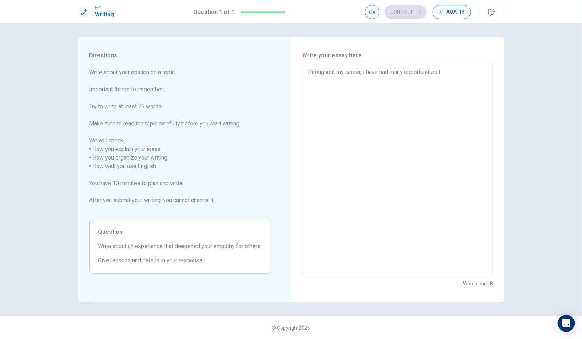
type textarea "Throughout my career, I have had many opportunities to"
type textarea "x"
type textarea "Throughout my career, I have had many opportunities to"
type textarea "x"
type textarea "Throughout my career, I have had many opportunities to c"
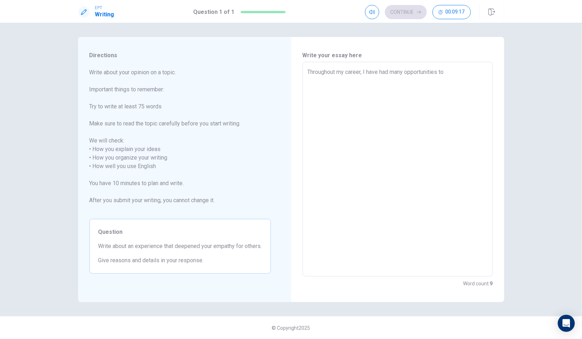
type textarea "x"
type textarea "Throughout my career, I have had many opportunities to co"
type textarea "x"
type textarea "Throughout my career, I have had many opportunities to con"
type textarea "x"
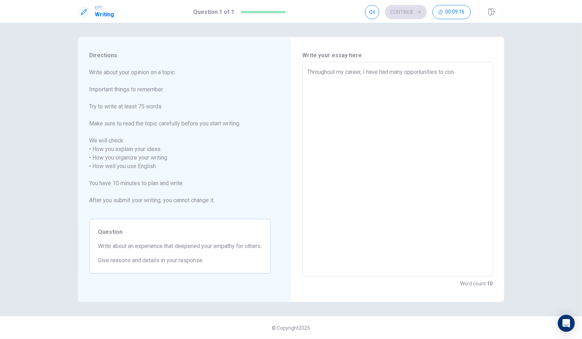
type textarea "Throughout my career, I have had many opportunities to cond"
type textarea "x"
type textarea "Throughout my career, I have had many opportunities to condu"
type textarea "x"
type textarea "Throughout my career, I have had many opportunities to conduc"
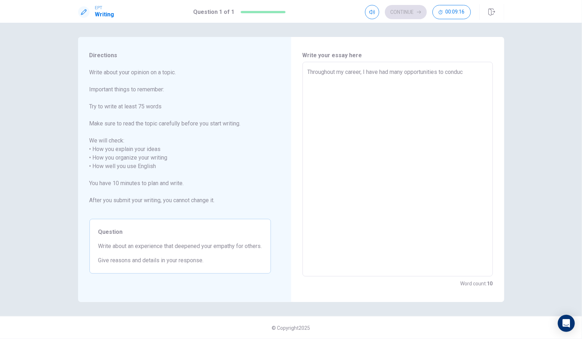
type textarea "x"
type textarea "Throughout my career, I have had many opportunities to conduct"
type textarea "x"
type textarea "Throughout my career, I have had many opportunities to conduct"
type textarea "x"
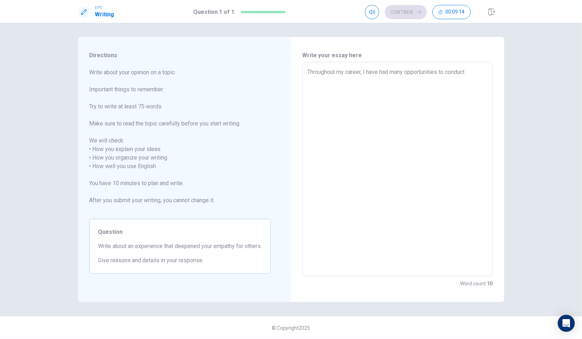
type textarea "Throughout my career, I have had many opportunities to conduct w"
type textarea "x"
type textarea "Throughout my career, I have had many opportunities to conduct wo"
type textarea "x"
type textarea "Throughout my career, I have had many opportunities to conduct wor"
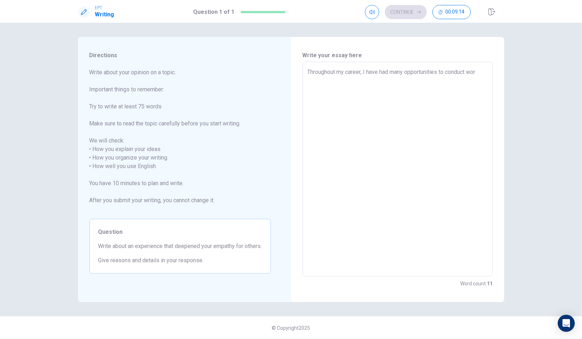
type textarea "x"
type textarea "Throughout my career, I have had many opportunities to conduct work"
type textarea "x"
type textarea "Throughout my career, I have had many opportunities to conduct works"
type textarea "x"
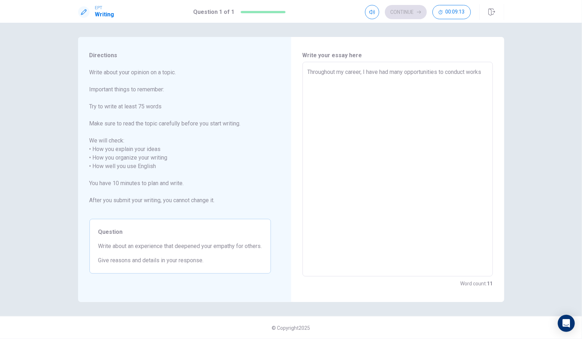
type textarea "Throughout my career, I have had many opportunities to conduct worksh"
type textarea "x"
type textarea "Throughout my career, I have had many opportunities to conduct worksho"
type textarea "x"
type textarea "Throughout my career, I have had many opportunities to conduct workshop"
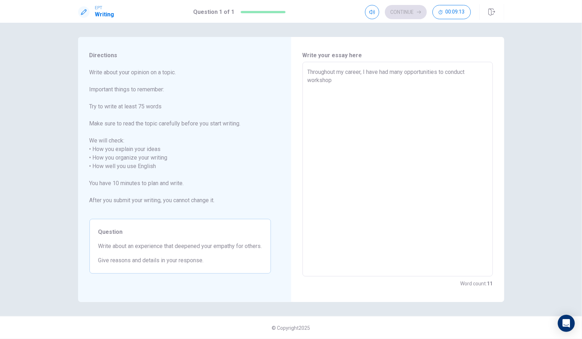
type textarea "x"
type textarea "Throughout my career, I have had many opportunities to conduct workshops"
type textarea "x"
type textarea "Throughout my career, I have had many opportunities to conduct workshops"
type textarea "x"
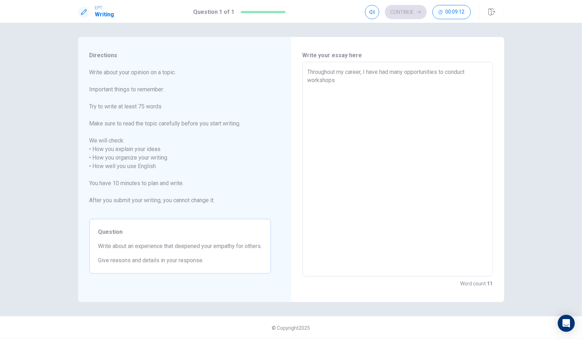
type textarea "Throughout my career, I have had many opportunities to conduct workshops a"
type textarea "x"
type textarea "Throughout my career, I have had many opportunities to conduct workshops an"
type textarea "x"
type textarea "Throughout my career, I have had many opportunities to conduct workshops and"
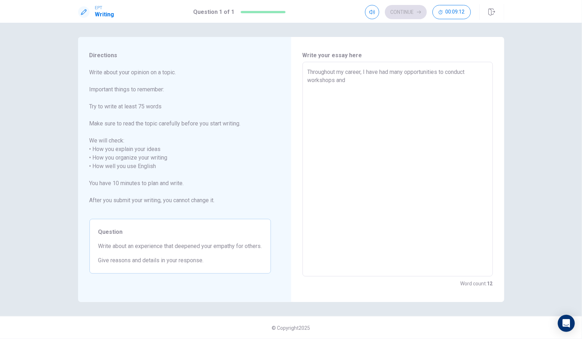
type textarea "x"
type textarea "Throughout my career, I have had many opportunities to conduct workshops and"
type textarea "x"
type textarea "Throughout my career, I have had many opportunities to conduct workshops and t"
type textarea "x"
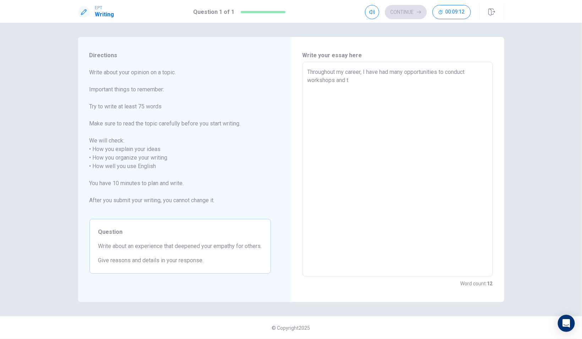
type textarea "Throughout my career, I have had many opportunities to conduct workshops and te"
type textarea "x"
type textarea "Throughout my career, I have had many opportunities to conduct workshops and tes"
type textarea "x"
type textarea "Throughout my career, I have had many opportunities to conduct workshops and te…"
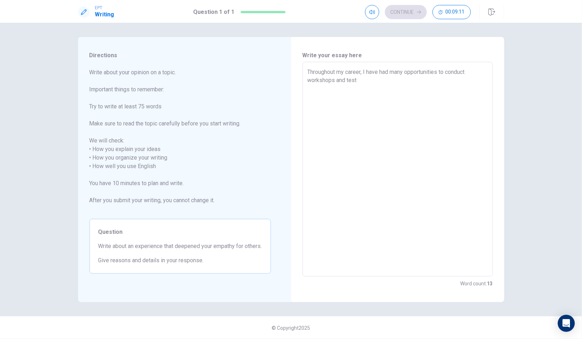
type textarea "x"
type textarea "Throughout my career, I have had many opportunities to conduct workshops and te…"
type textarea "x"
type textarea "Throughout my career, I have had many opportunities to conduct workshops and te…"
type textarea "x"
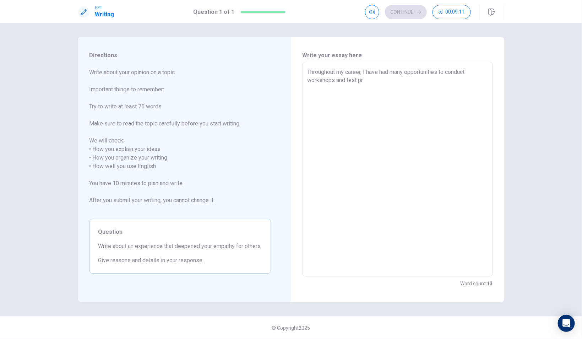
type textarea "Throughout my career, I have had many opportunities to conduct workshops and te…"
type textarea "x"
type textarea "Throughout my career, I have had many opportunities to conduct workshops and te…"
type textarea "x"
type textarea "Throughout my career, I have had many opportunities to conduct workshops and te…"
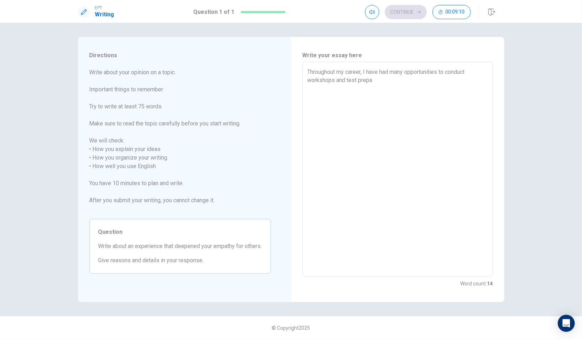
type textarea "x"
type textarea "Throughout my career, I have had many opportunities to conduct workshops and te…"
type textarea "x"
type textarea "Throughout my career, I have had many opportunities to conduct workshops and te…"
type textarea "x"
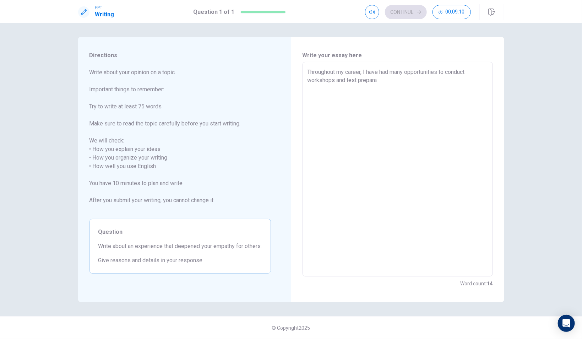
type textarea "Throughout my career, I have had many opportunities to conduct workshops and te…"
type textarea "x"
type textarea "Throughout my career, I have had many opportunities to conduct workshops and te…"
type textarea "x"
type textarea "Throughout my career, I have had many opportunities to conduct workshops and te…"
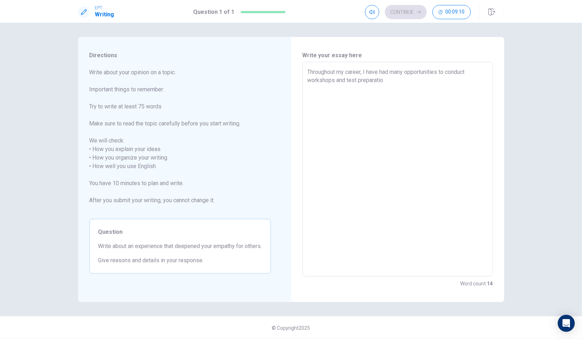
type textarea "x"
type textarea "Throughout my career, I have had many opportunities to conduct workshops and te…"
type textarea "x"
type textarea "Throughout my career, I have had many opportunities to conduct workshops and te…"
type textarea "x"
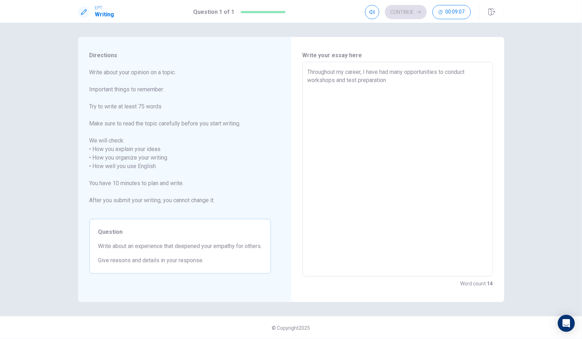
type textarea "Throughout my career, I have had many opportunities to conduct workshops and te…"
type textarea "x"
type textarea "Throughout my career, I have had many opportunities to conduct workshops and te…"
type textarea "x"
type textarea "Throughout my career, I have had many opportunities to conduct workshops and te…"
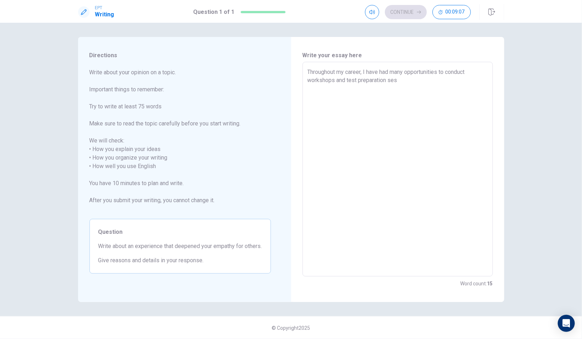
type textarea "x"
type textarea "Throughout my career, I have had many opportunities to conduct workshops and te…"
type textarea "x"
type textarea "Throughout my career, I have had many opportunities to conduct workshops and te…"
type textarea "x"
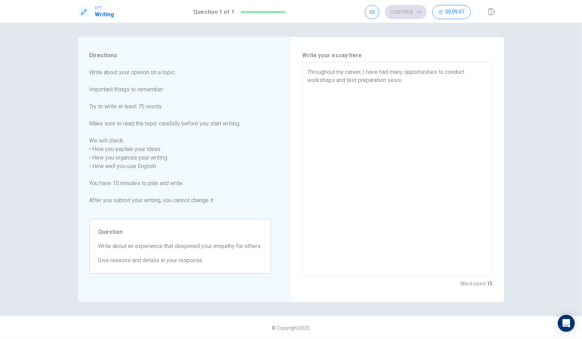
type textarea "Throughout my career, I have had many opportunities to conduct workshops and te…"
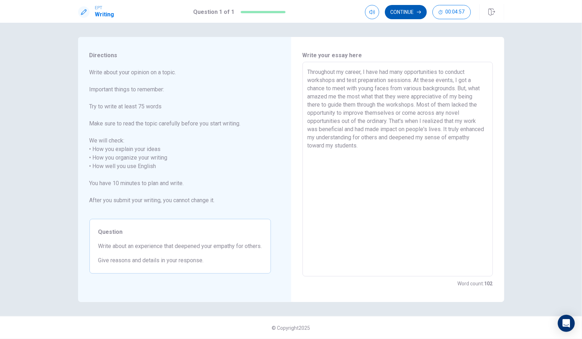
click at [412, 11] on button "Continue" at bounding box center [406, 12] width 42 height 14
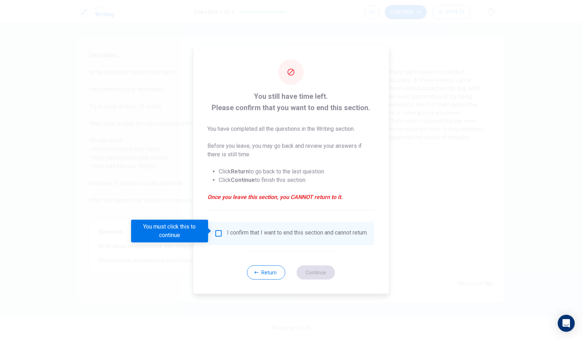
click at [217, 232] on input "You must click this to continue" at bounding box center [218, 233] width 9 height 9
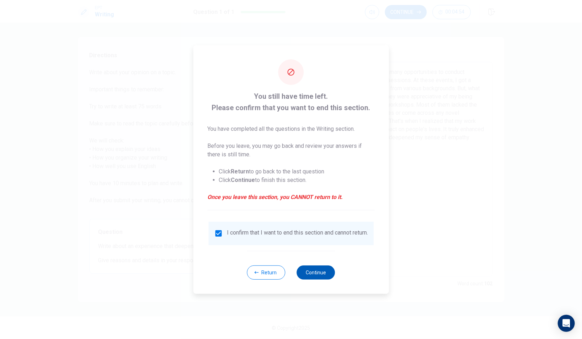
click at [317, 275] on button "Continue" at bounding box center [316, 272] width 38 height 14
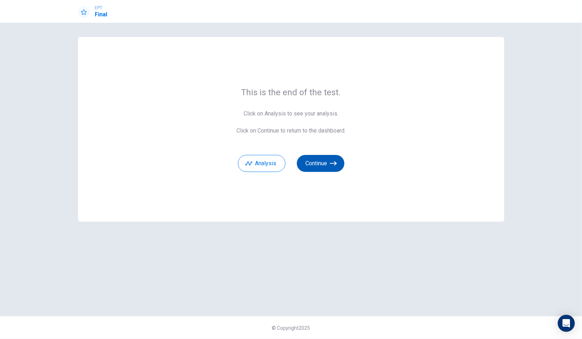
click at [329, 164] on button "Continue" at bounding box center [321, 163] width 48 height 17
